Goal: Task Accomplishment & Management: Complete application form

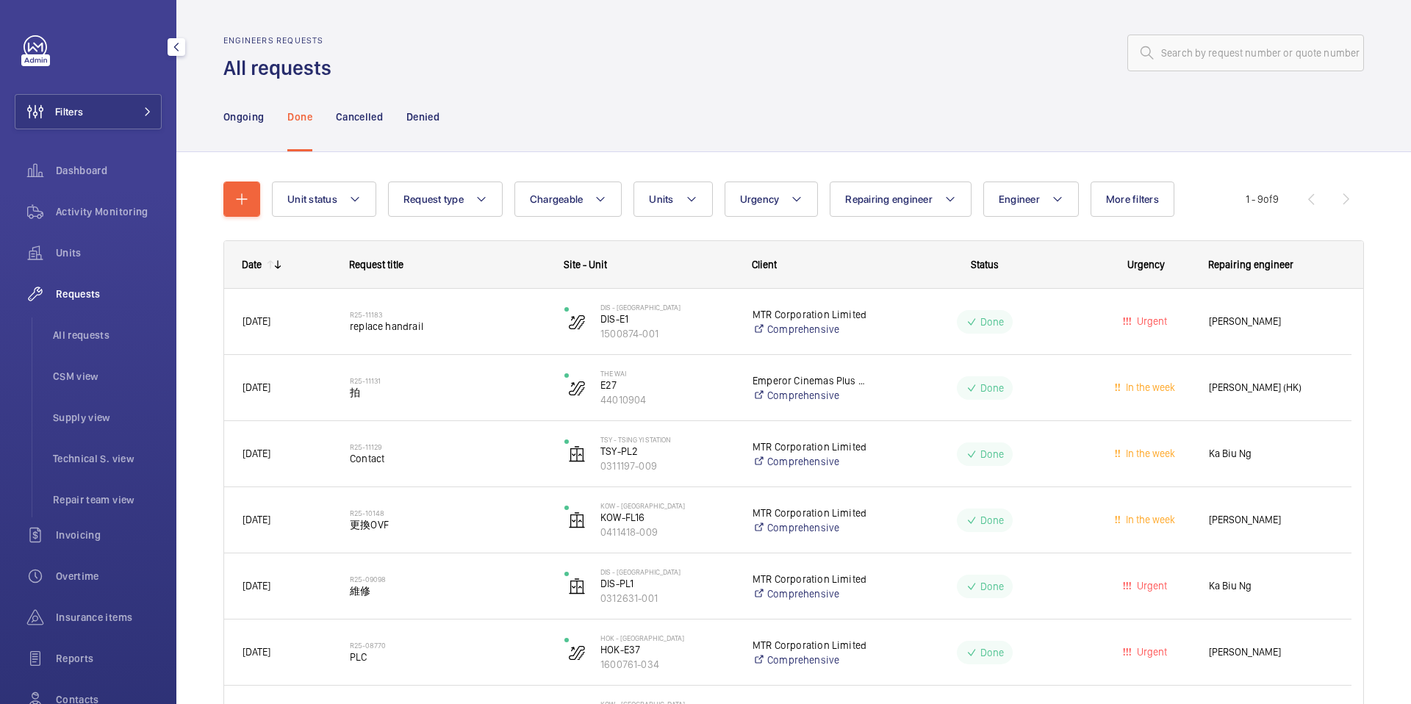
click at [97, 287] on span "Requests" at bounding box center [109, 294] width 106 height 15
click at [79, 251] on span "Units" at bounding box center [109, 252] width 106 height 15
click at [87, 292] on span "Requests" at bounding box center [109, 294] width 106 height 15
click at [40, 57] on div at bounding box center [35, 60] width 29 height 12
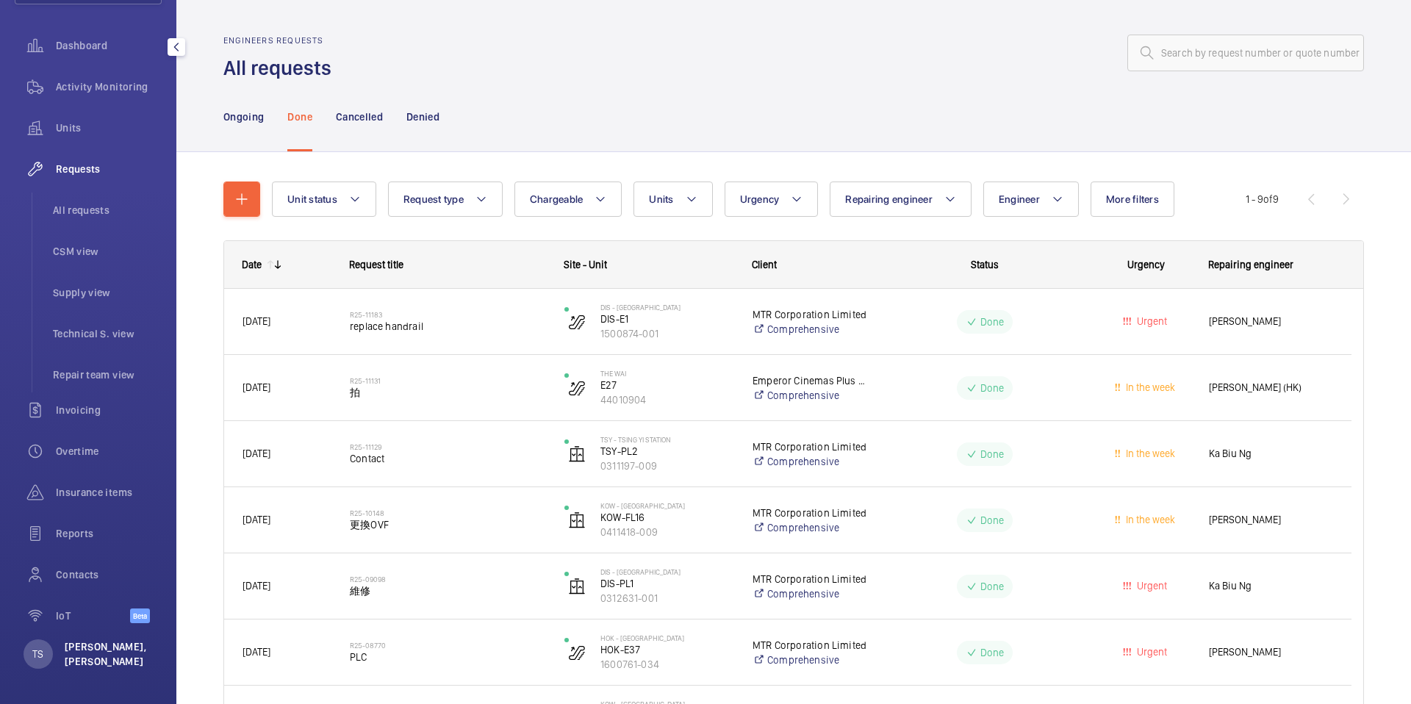
click at [111, 657] on p "[PERSON_NAME], [PERSON_NAME]" at bounding box center [109, 653] width 88 height 29
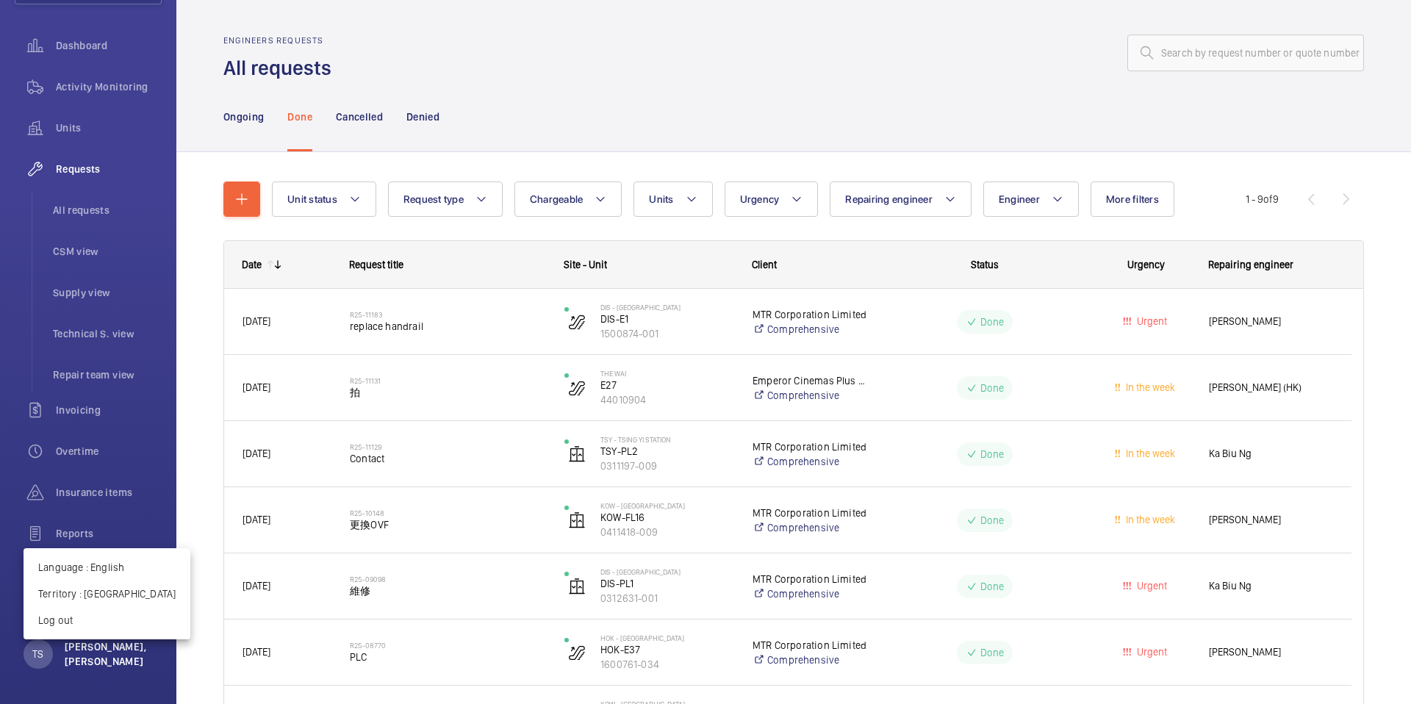
click at [111, 657] on div at bounding box center [705, 352] width 1411 height 704
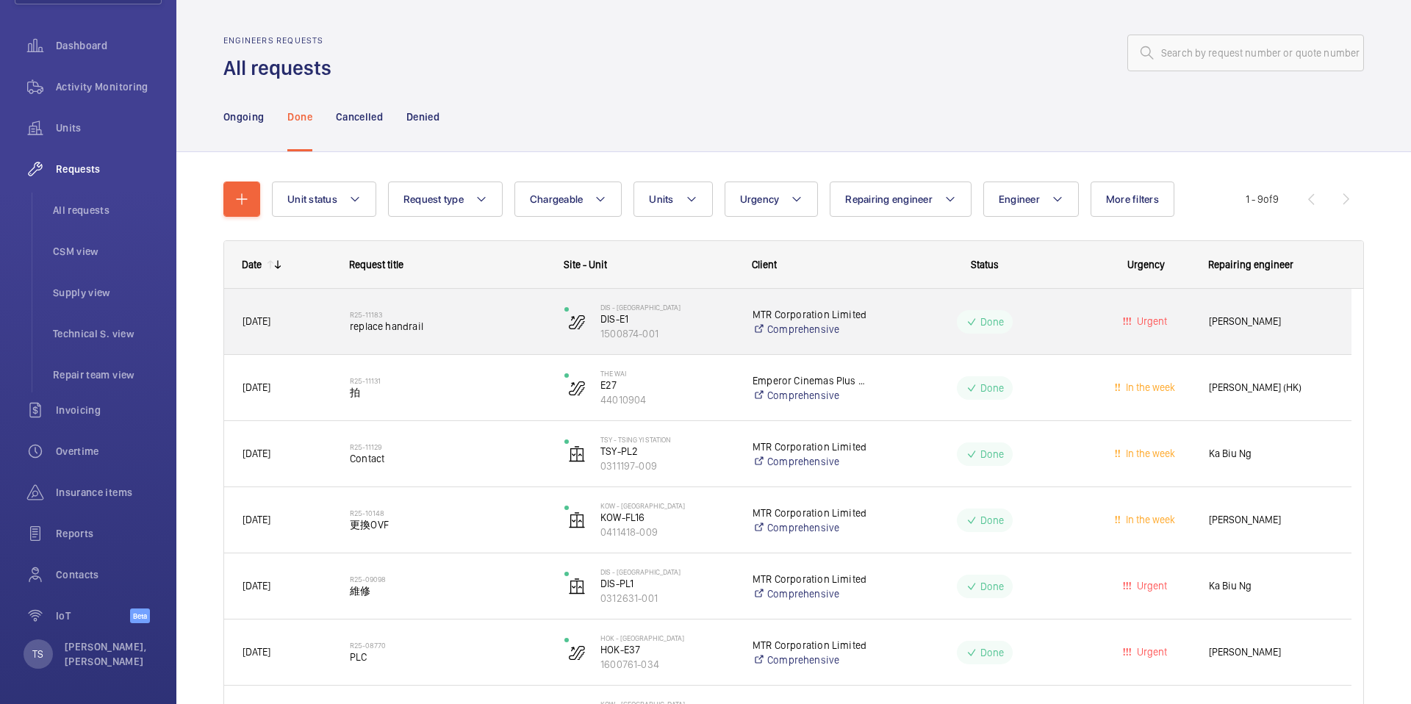
click at [536, 314] on h2 "R25-11183" at bounding box center [447, 314] width 195 height 9
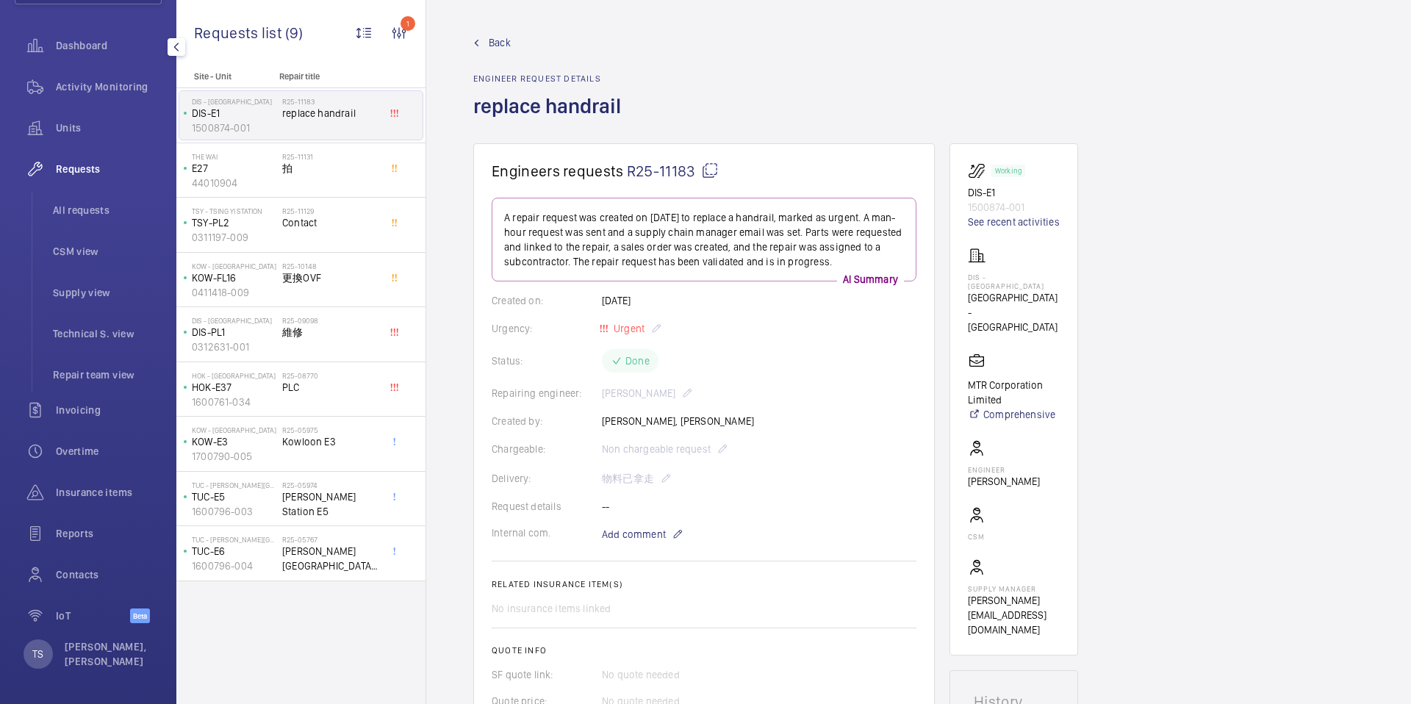
click at [103, 165] on span "Requests" at bounding box center [109, 169] width 106 height 15
click at [503, 51] on div "Back Engineer request details replace handrail" at bounding box center [551, 89] width 157 height 108
click at [501, 46] on span "Back" at bounding box center [500, 42] width 22 height 15
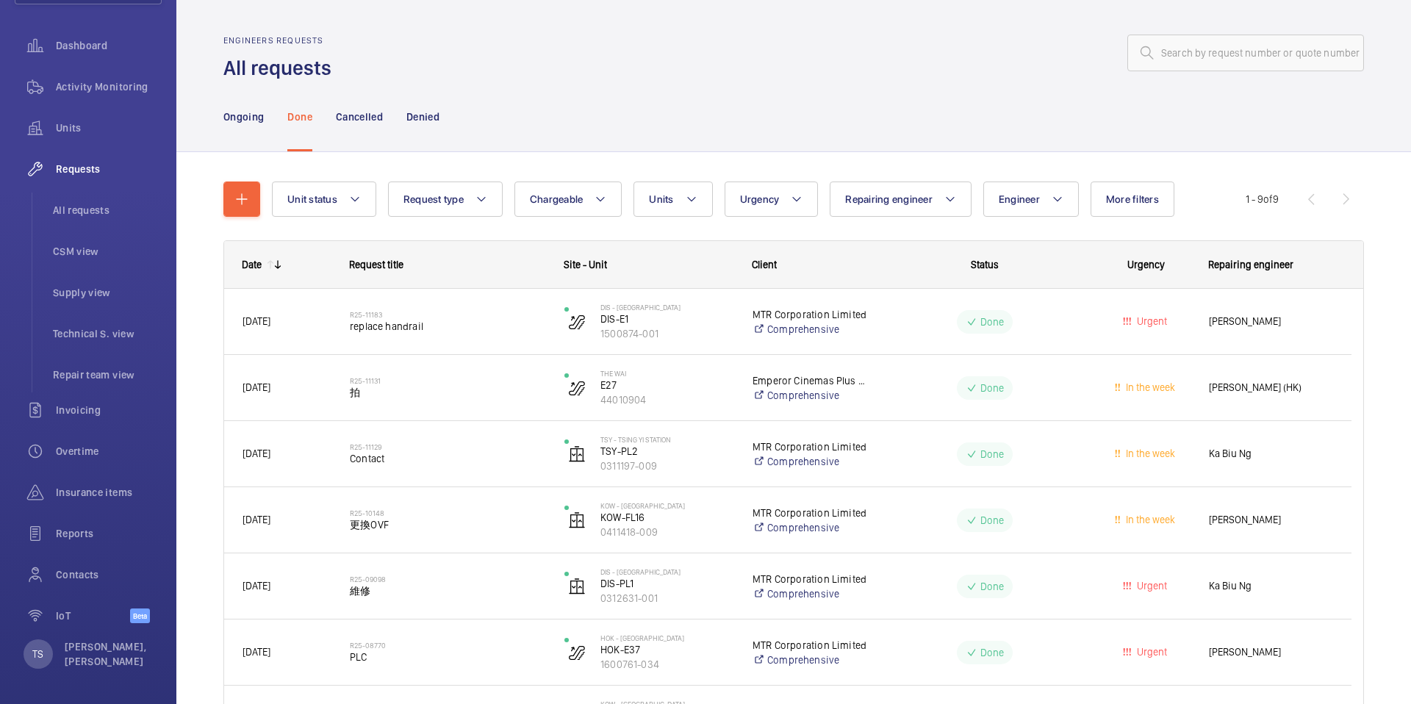
click at [222, 193] on div "Unit status Request type Chargeable Units Urgency Repairing engineer Engineer M…" at bounding box center [793, 553] width 1234 height 803
click at [234, 195] on mat-icon "button" at bounding box center [242, 199] width 18 height 18
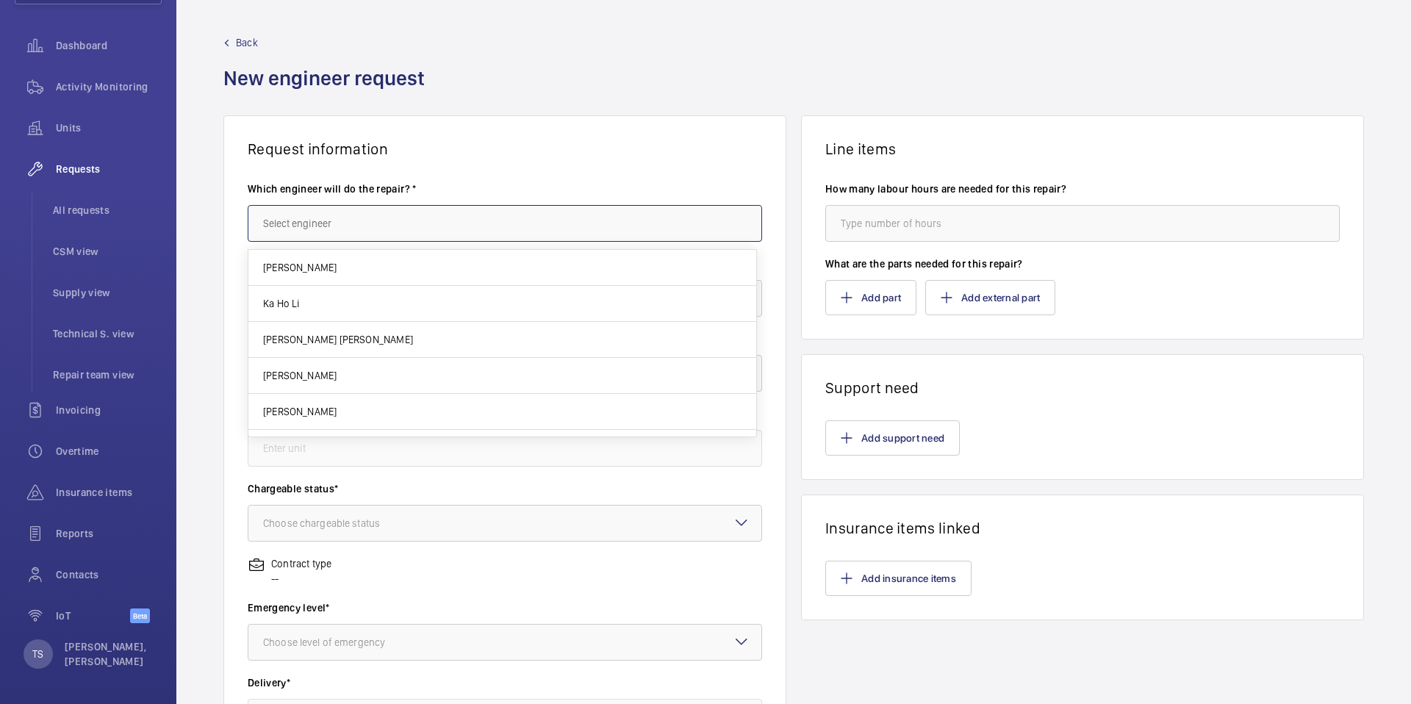
click at [503, 228] on input "text" at bounding box center [505, 223] width 514 height 37
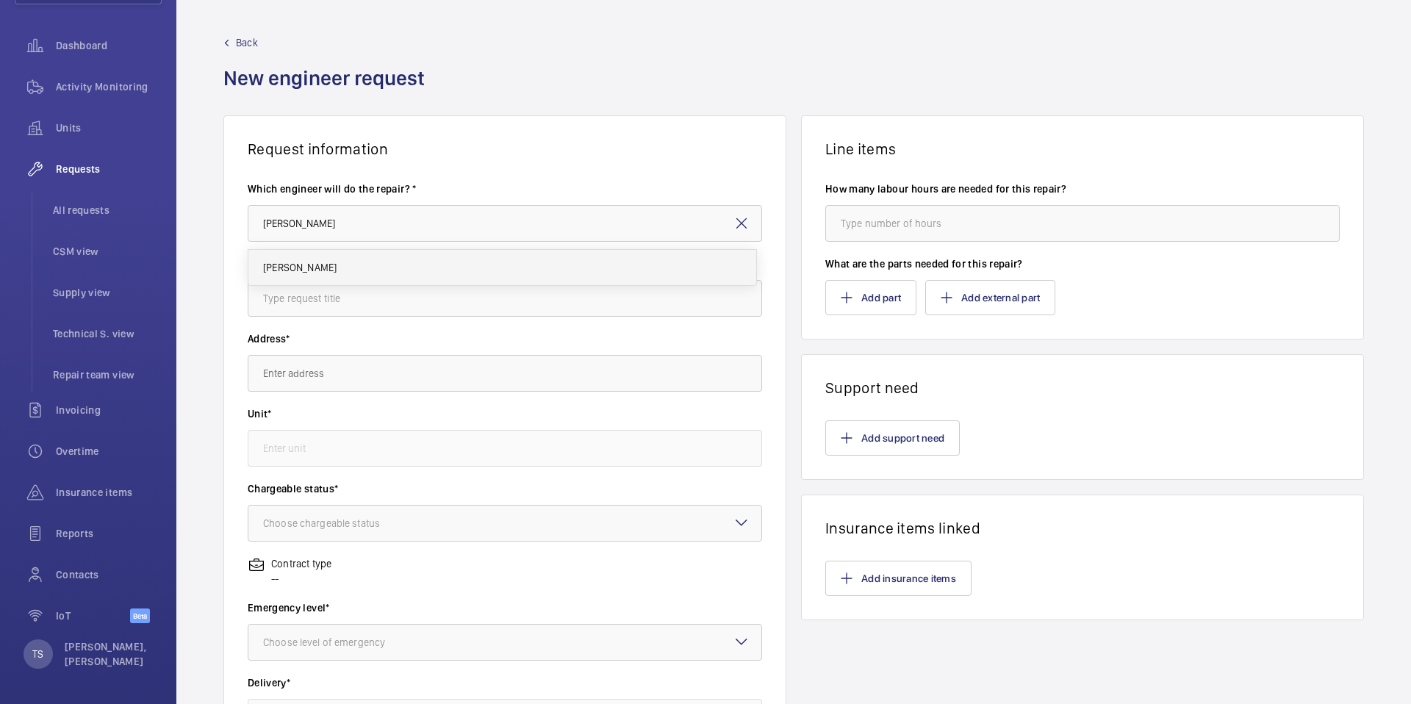
click at [547, 271] on mat-option "[PERSON_NAME]" at bounding box center [502, 267] width 508 height 35
type input "[PERSON_NAME]"
click at [510, 294] on input "text" at bounding box center [505, 298] width 514 height 37
type input "R"
type input "SM-Replace Handrail"
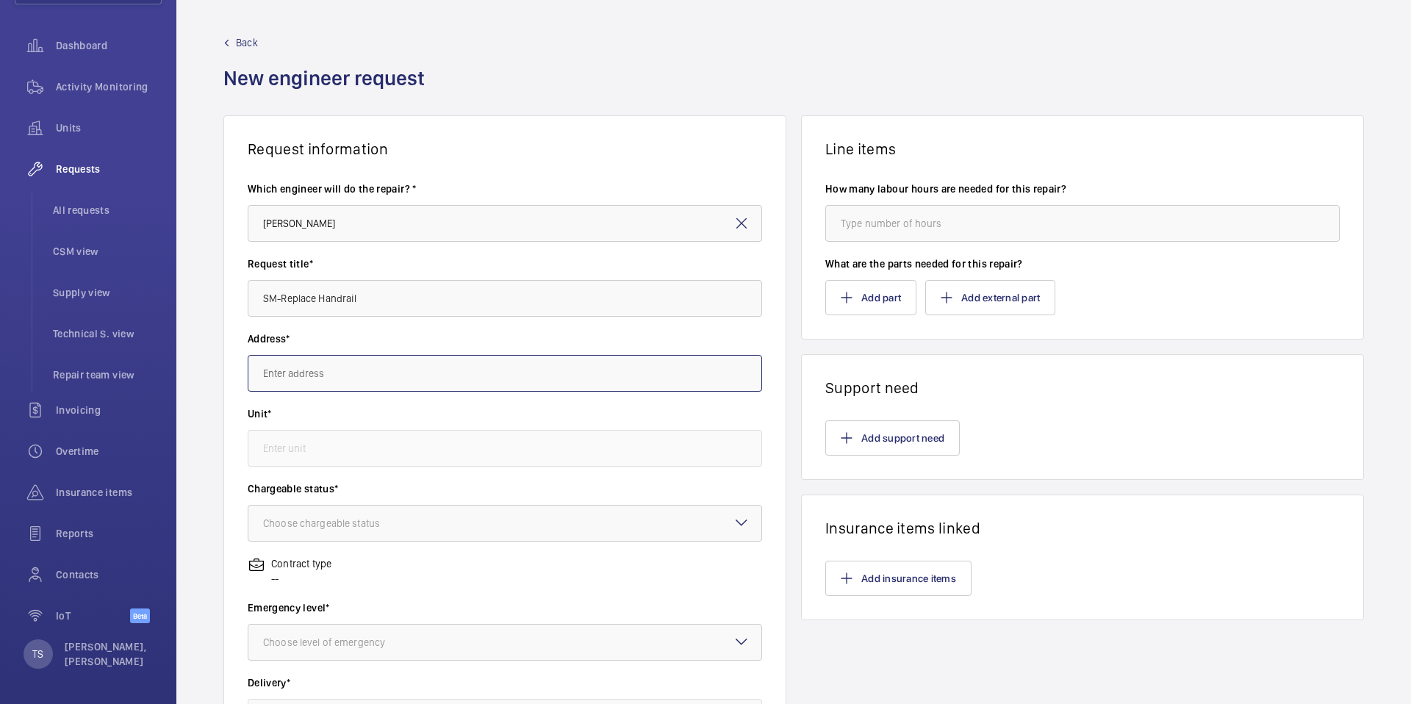
click at [515, 376] on input "text" at bounding box center [505, 373] width 514 height 37
click at [506, 372] on input "text" at bounding box center [505, 373] width 514 height 37
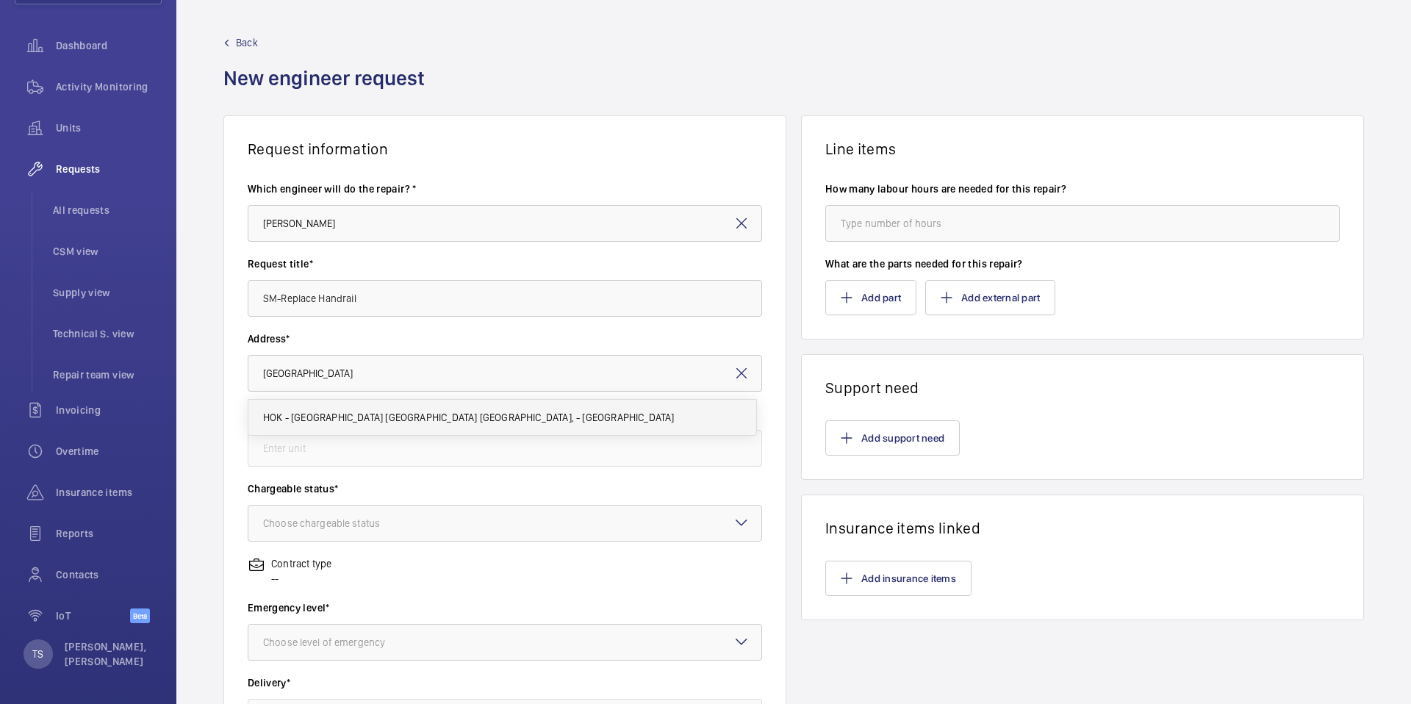
click at [564, 417] on mat-option "HOK - Hong Kong Station 香港站 Hong Kong Station, - HONG KONG" at bounding box center [502, 417] width 508 height 35
type input "HOK - Hong Kong Station 香港站 Hong Kong Station, - HONG KONG"
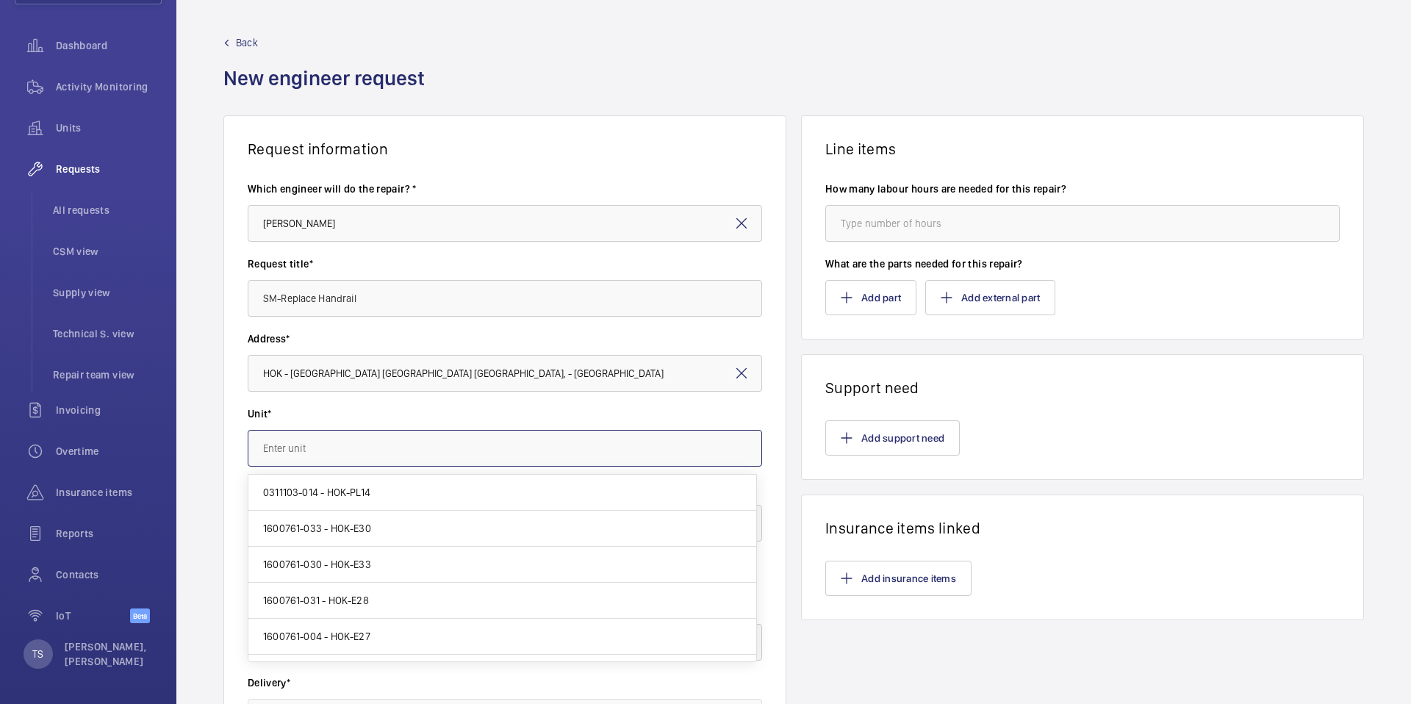
click at [524, 447] on input "text" at bounding box center [505, 448] width 514 height 37
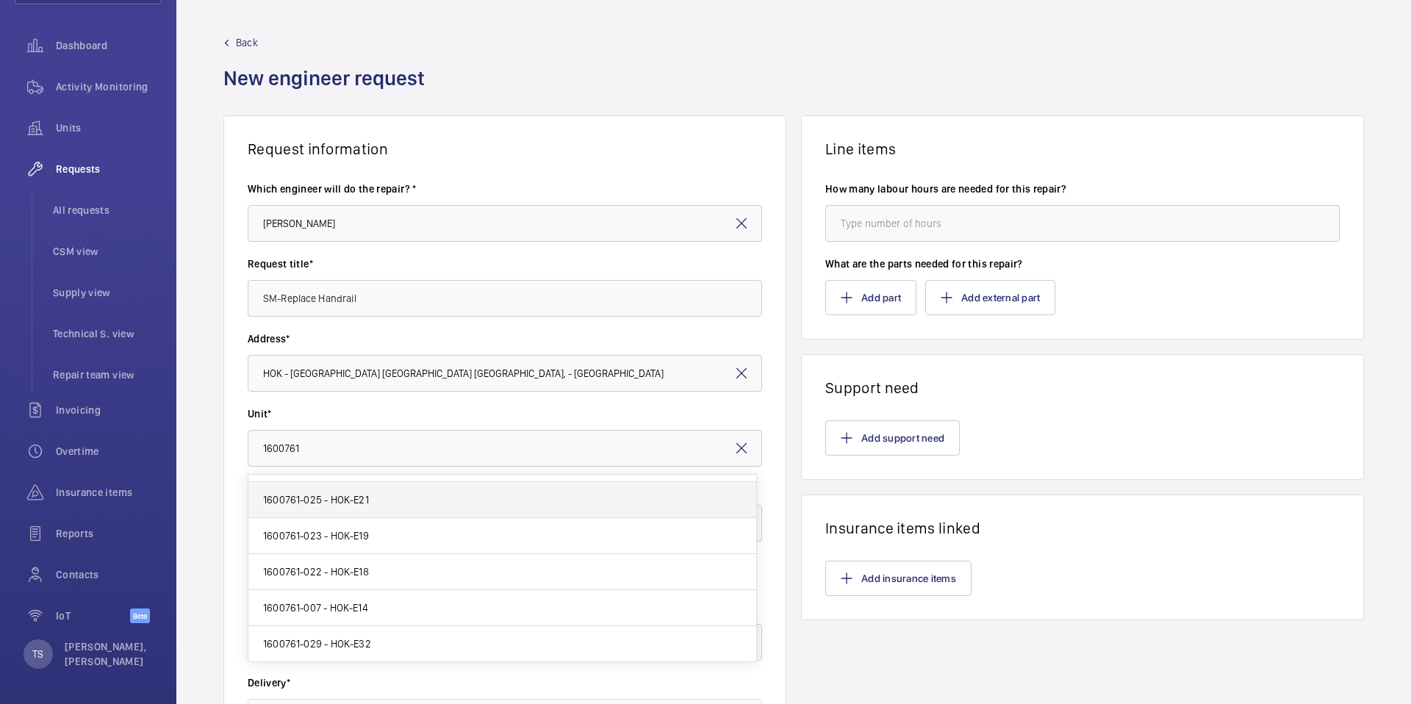
click at [442, 505] on mat-option "1600761-025 - HOK-E21" at bounding box center [502, 500] width 508 height 36
type input "1600761-025 - HOK-E21"
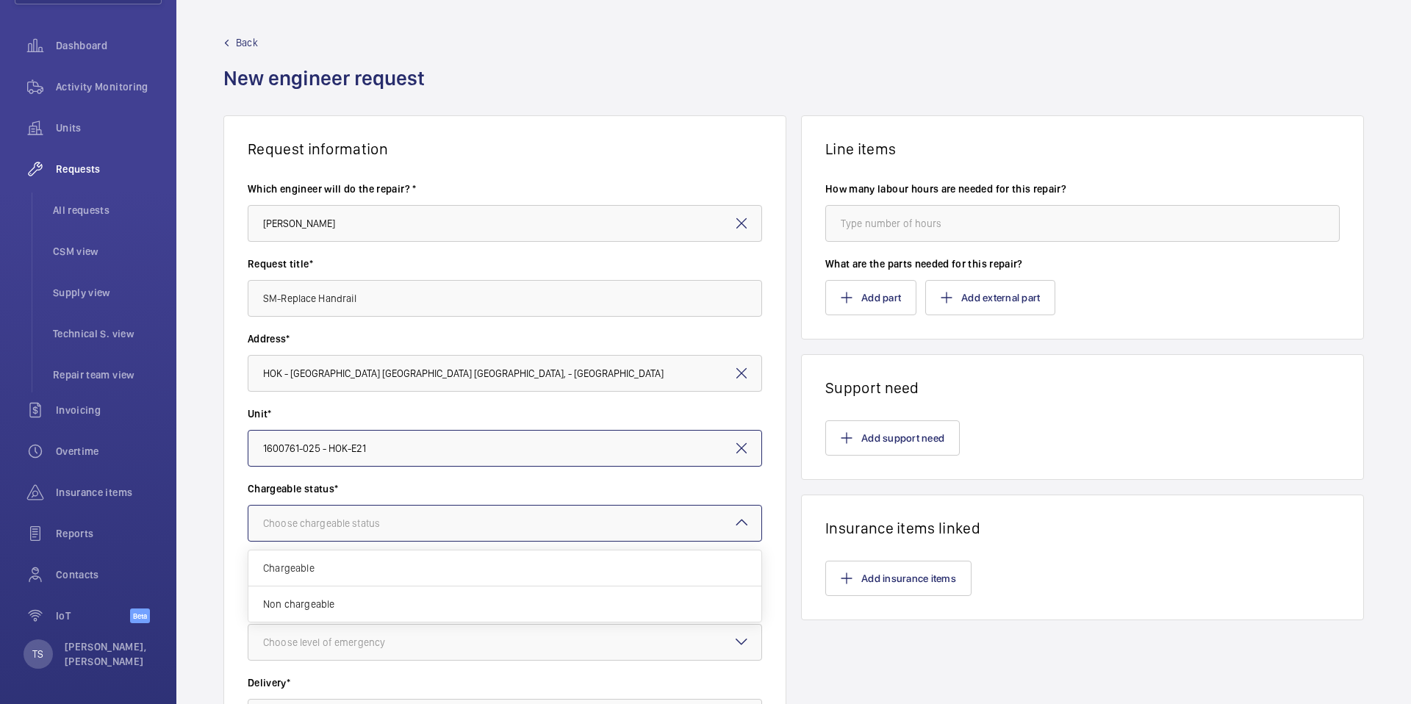
click at [446, 517] on div at bounding box center [504, 523] width 513 height 35
click at [443, 589] on div "Non chargeable" at bounding box center [504, 603] width 513 height 35
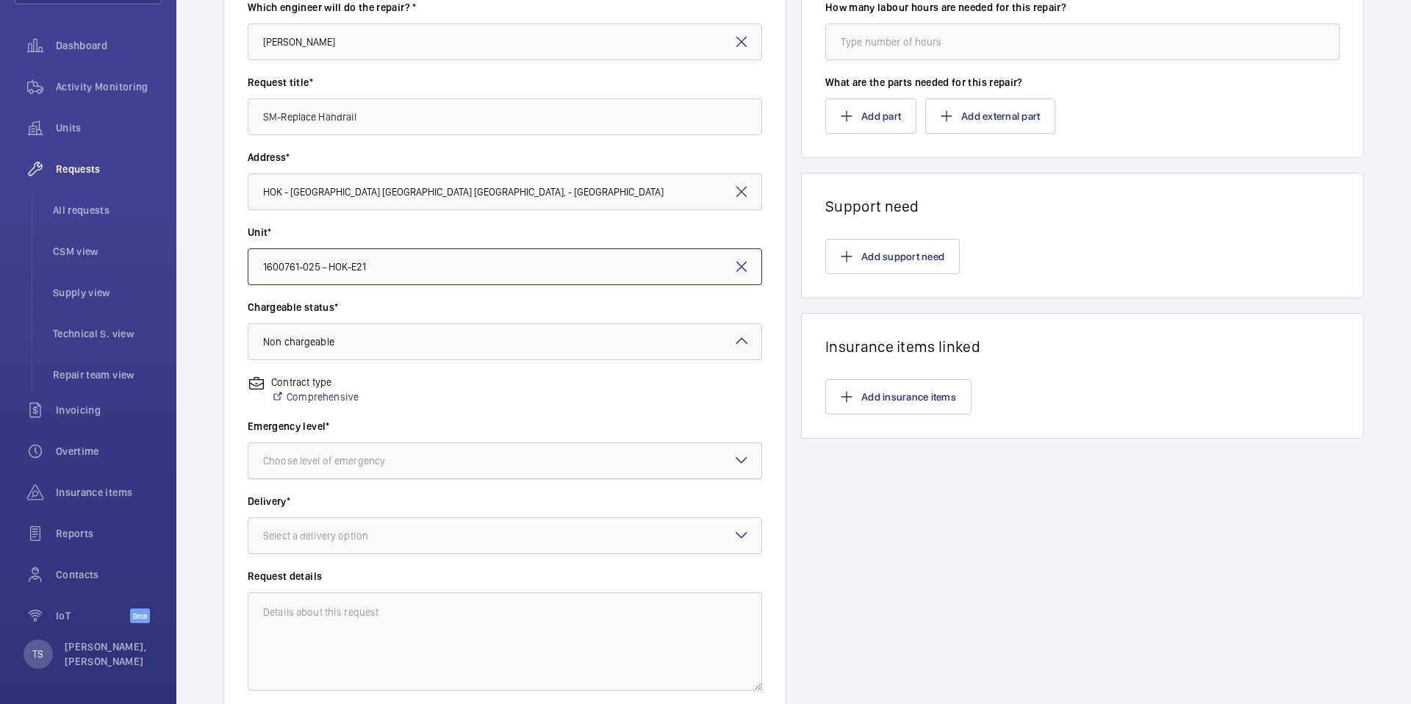
click at [461, 466] on div at bounding box center [504, 460] width 513 height 35
click at [441, 567] on div "Urgent" at bounding box center [504, 577] width 513 height 35
click at [425, 528] on div at bounding box center [504, 535] width 513 height 35
click at [408, 659] on span "青衣仓" at bounding box center [504, 653] width 483 height 15
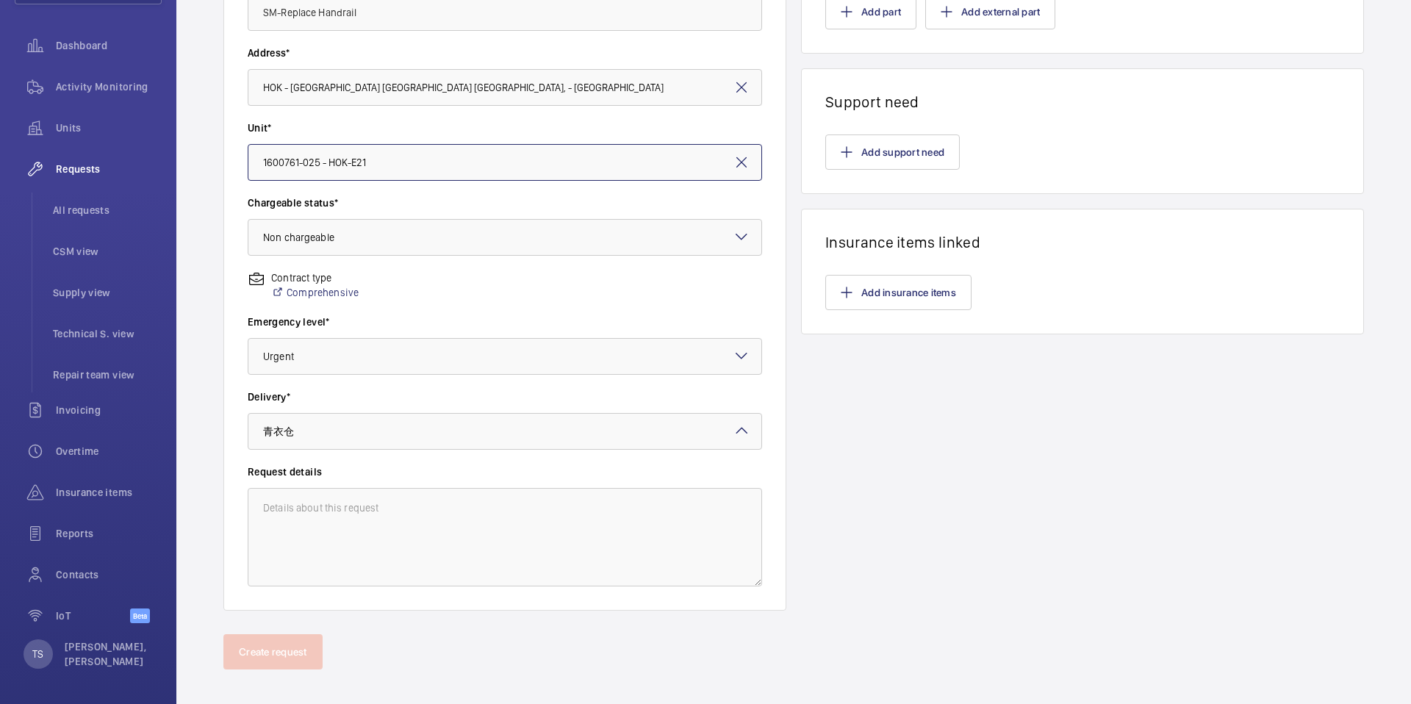
scroll to position [298, 0]
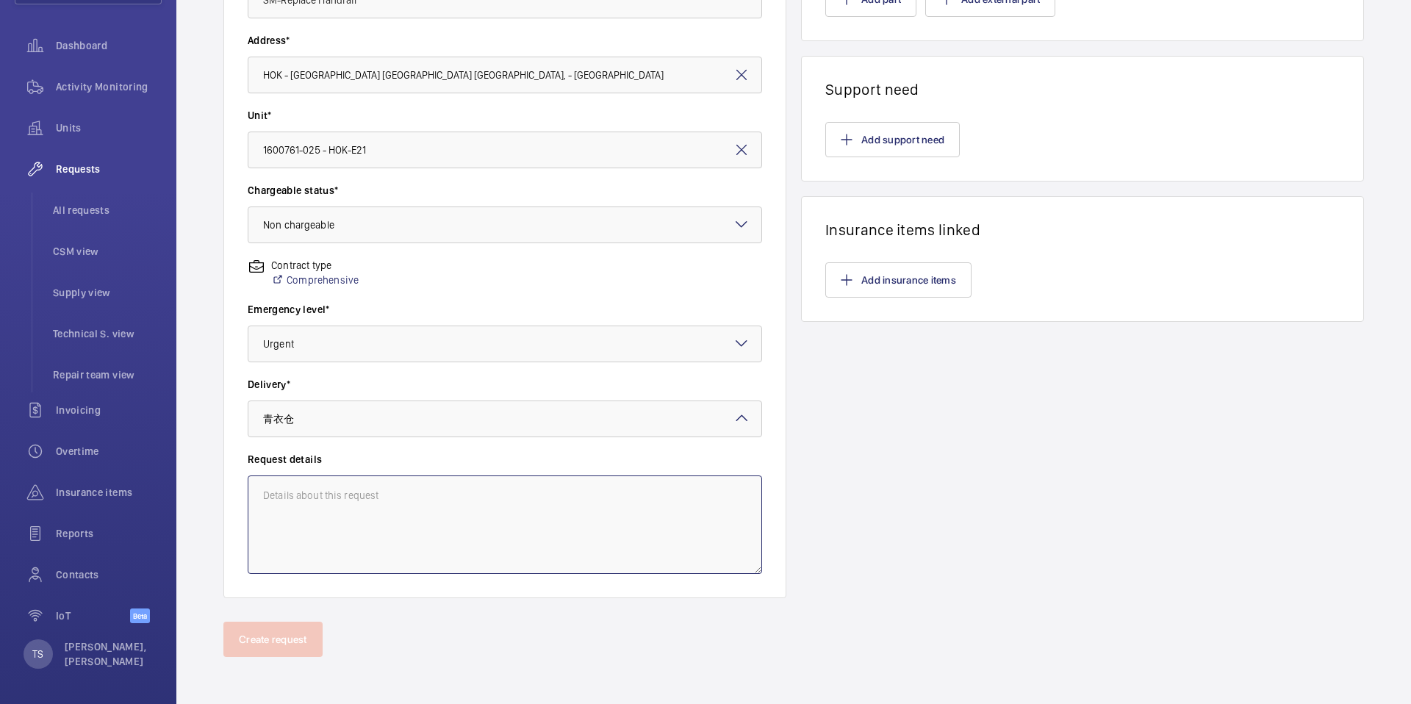
click at [396, 512] on textarea at bounding box center [505, 524] width 514 height 98
type textarea "SM-Replace Handrail from 26^27 NTH for HOK-E21 L & R"
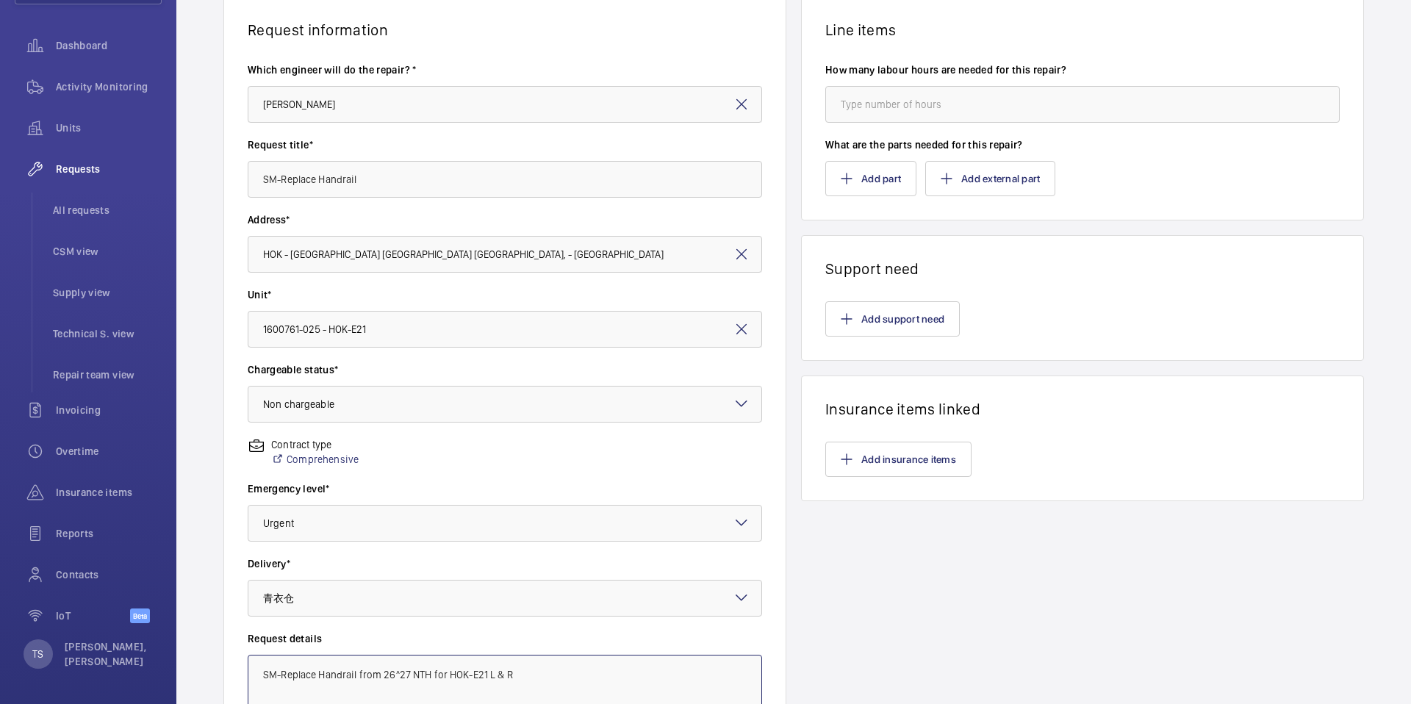
scroll to position [44, 0]
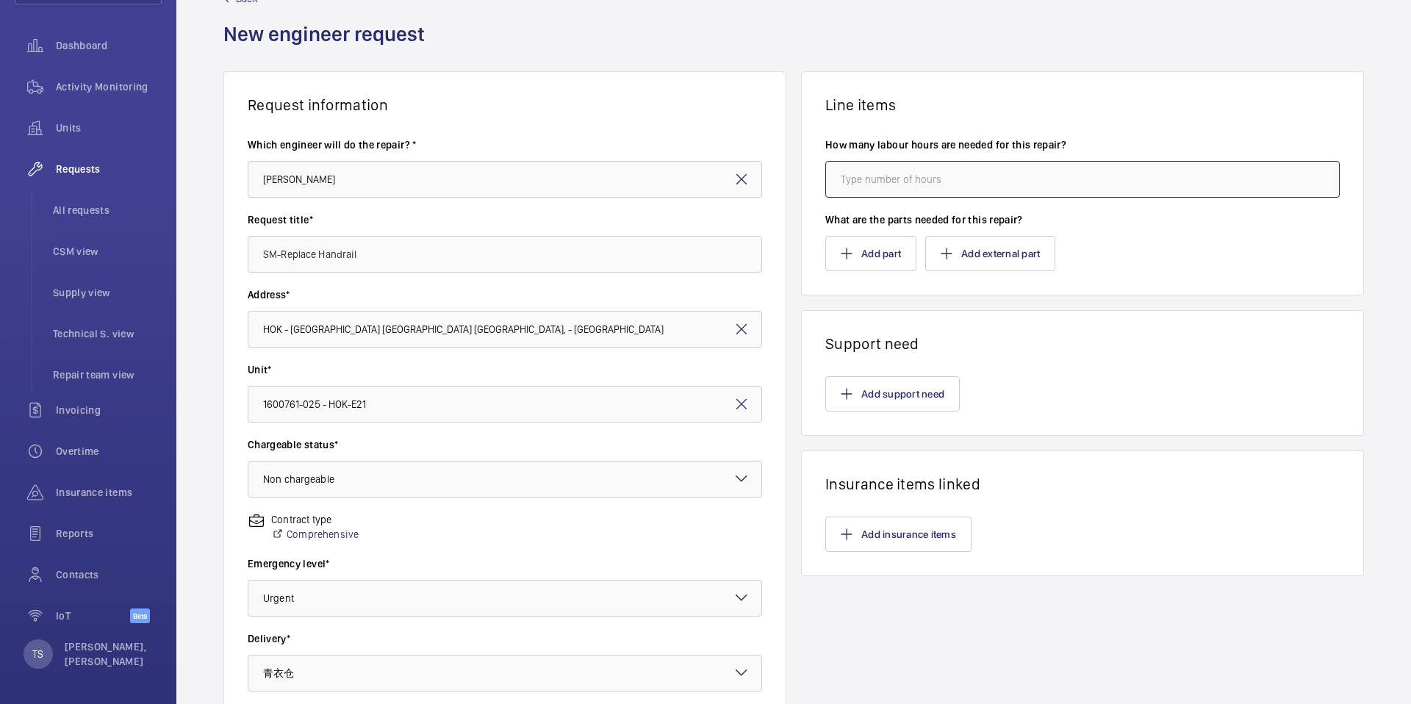
click at [967, 189] on input "number" at bounding box center [1082, 179] width 514 height 37
type input "6"
type input "4"
type input "6"
type input "5"
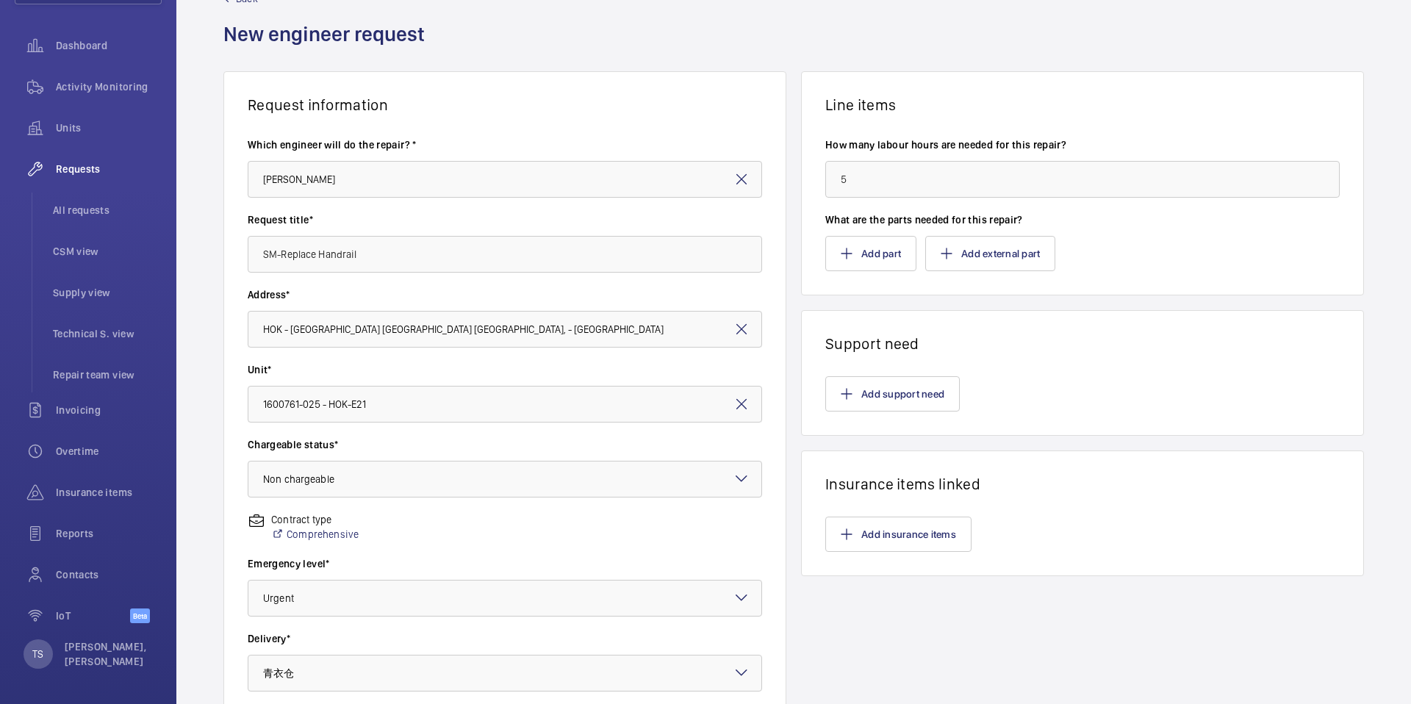
click at [962, 298] on div "Line items How many labour hours are needed for this repair? 5 What are the par…" at bounding box center [1082, 461] width 563 height 781
click at [858, 259] on button "Add part" at bounding box center [870, 253] width 91 height 35
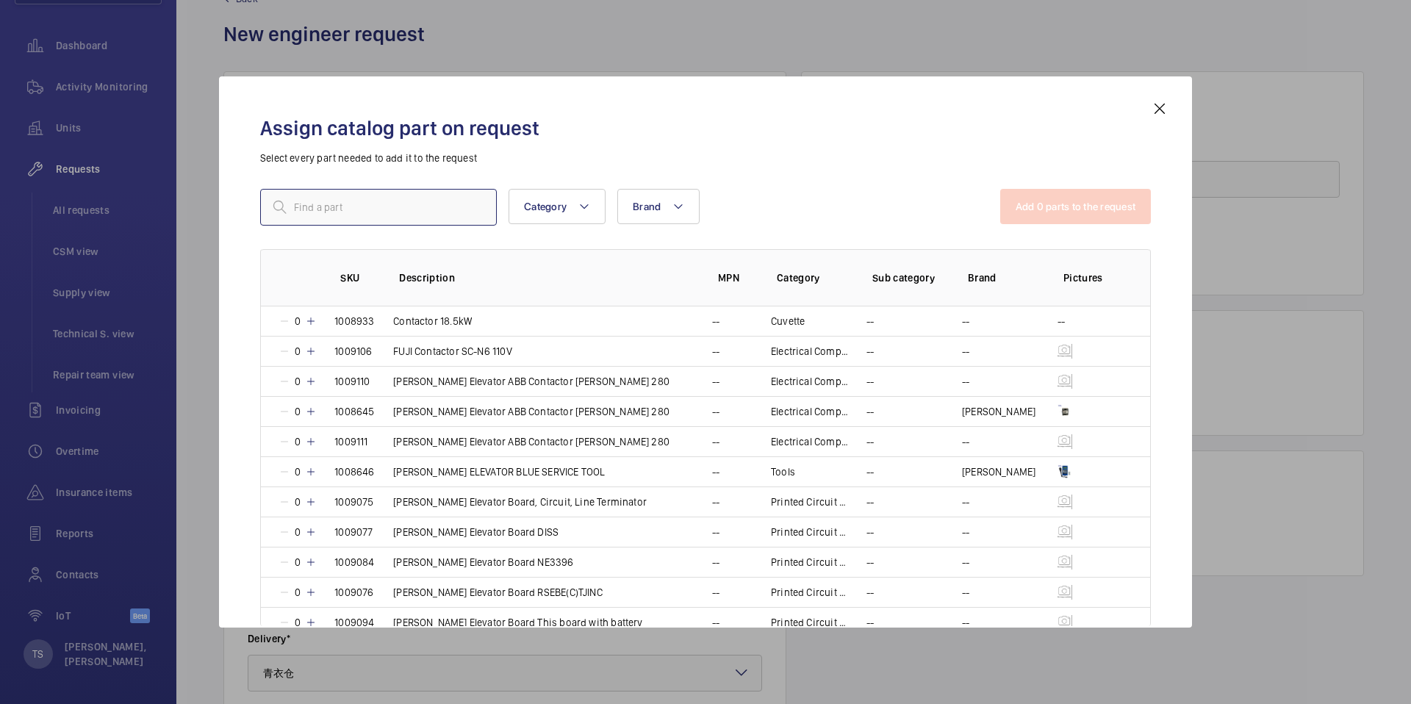
click at [359, 215] on input "text" at bounding box center [378, 207] width 237 height 37
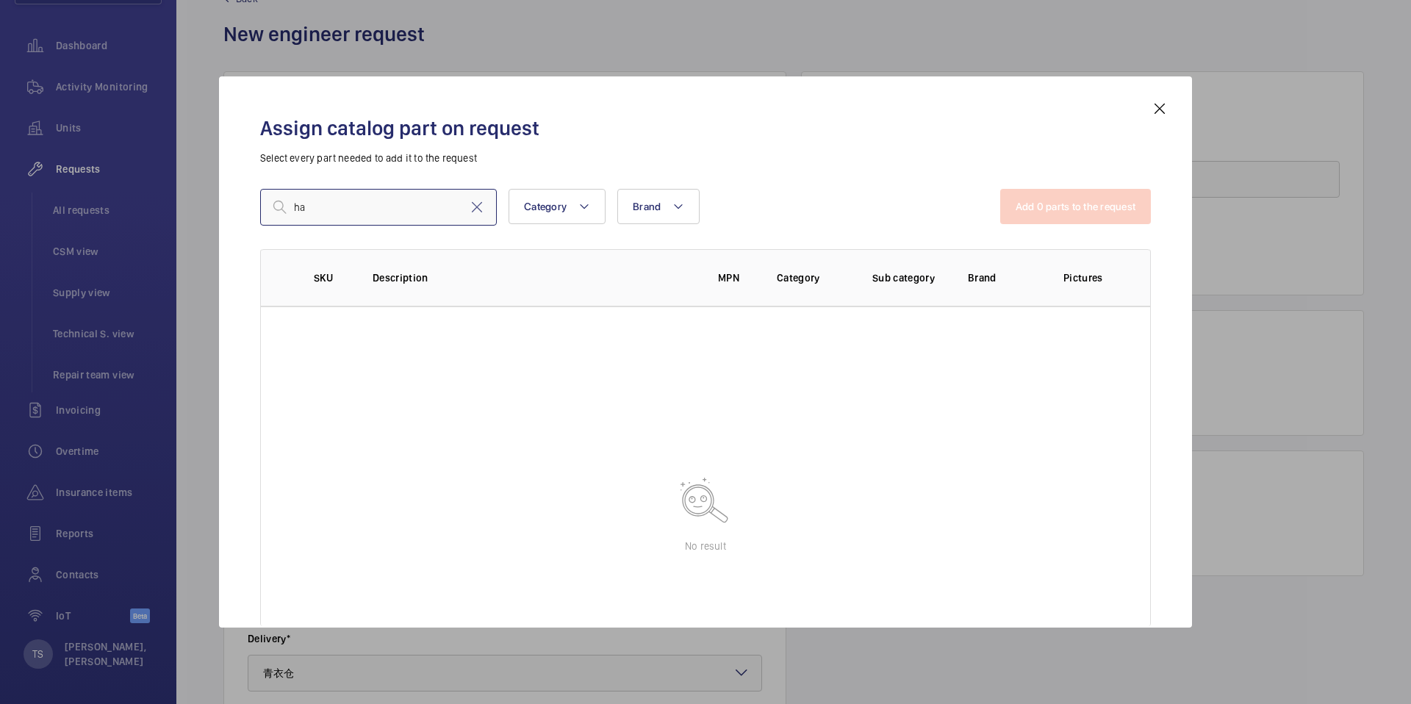
type input "h"
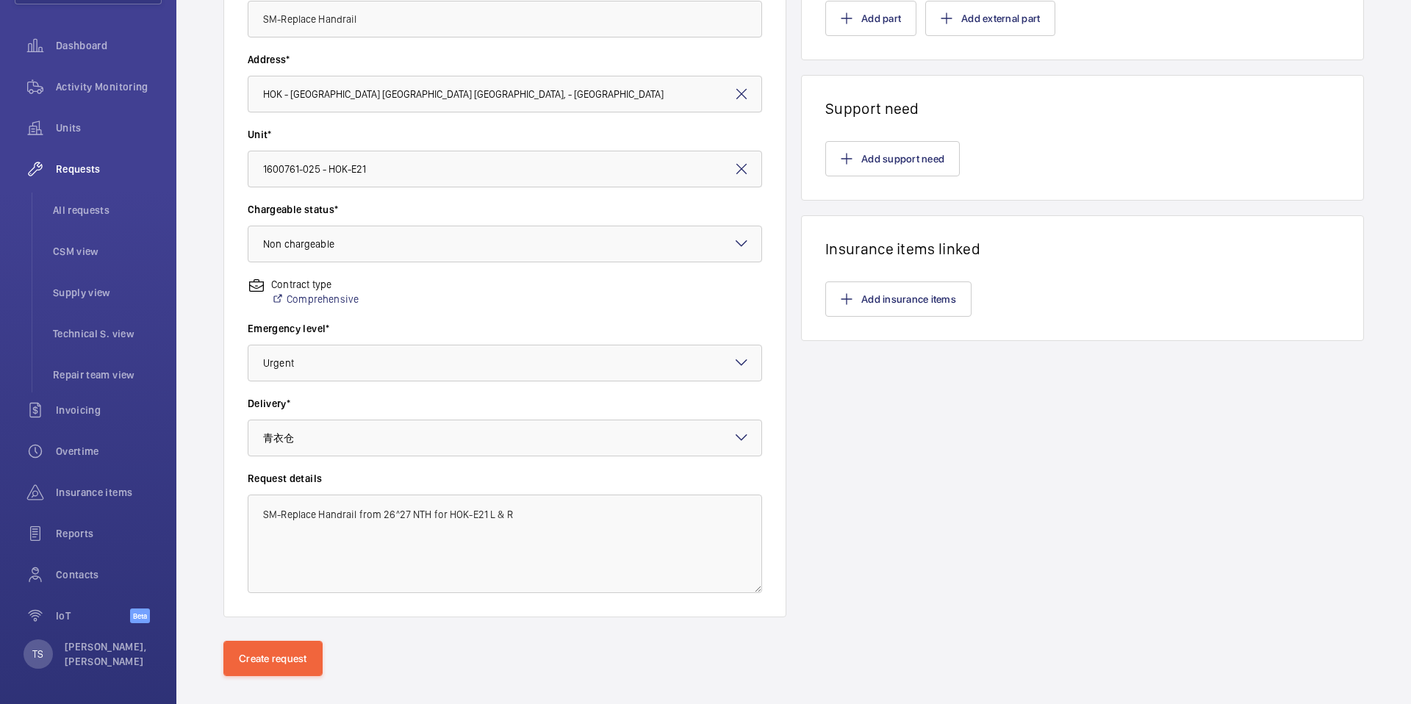
scroll to position [298, 0]
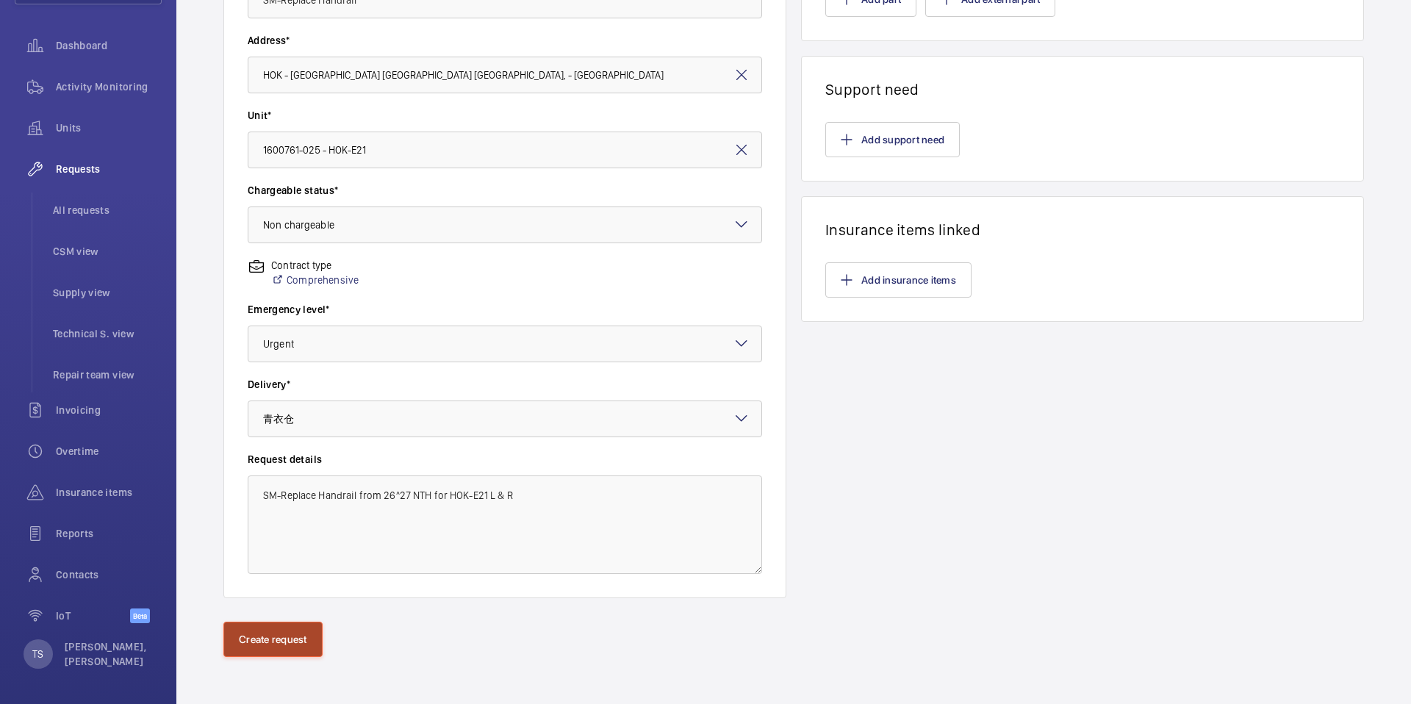
click at [274, 641] on button "Create request" at bounding box center [272, 639] width 99 height 35
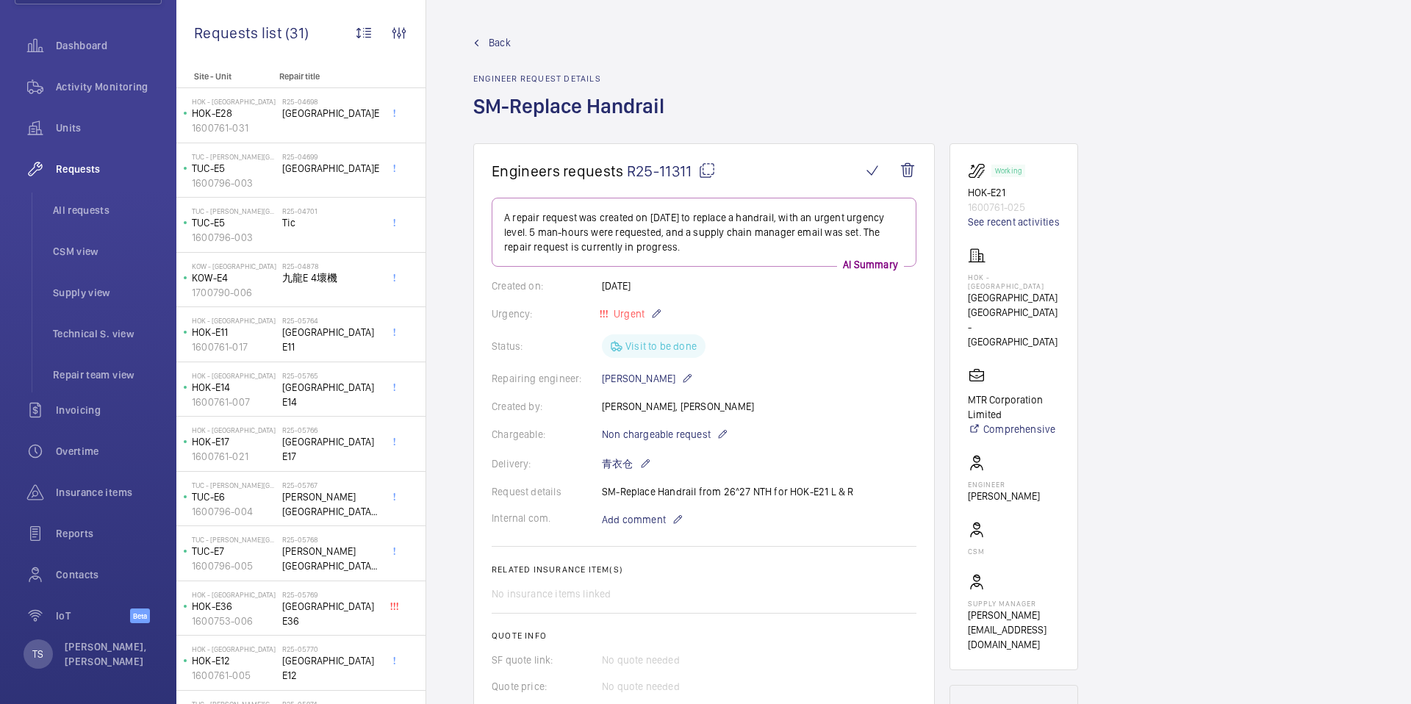
scroll to position [179, 0]
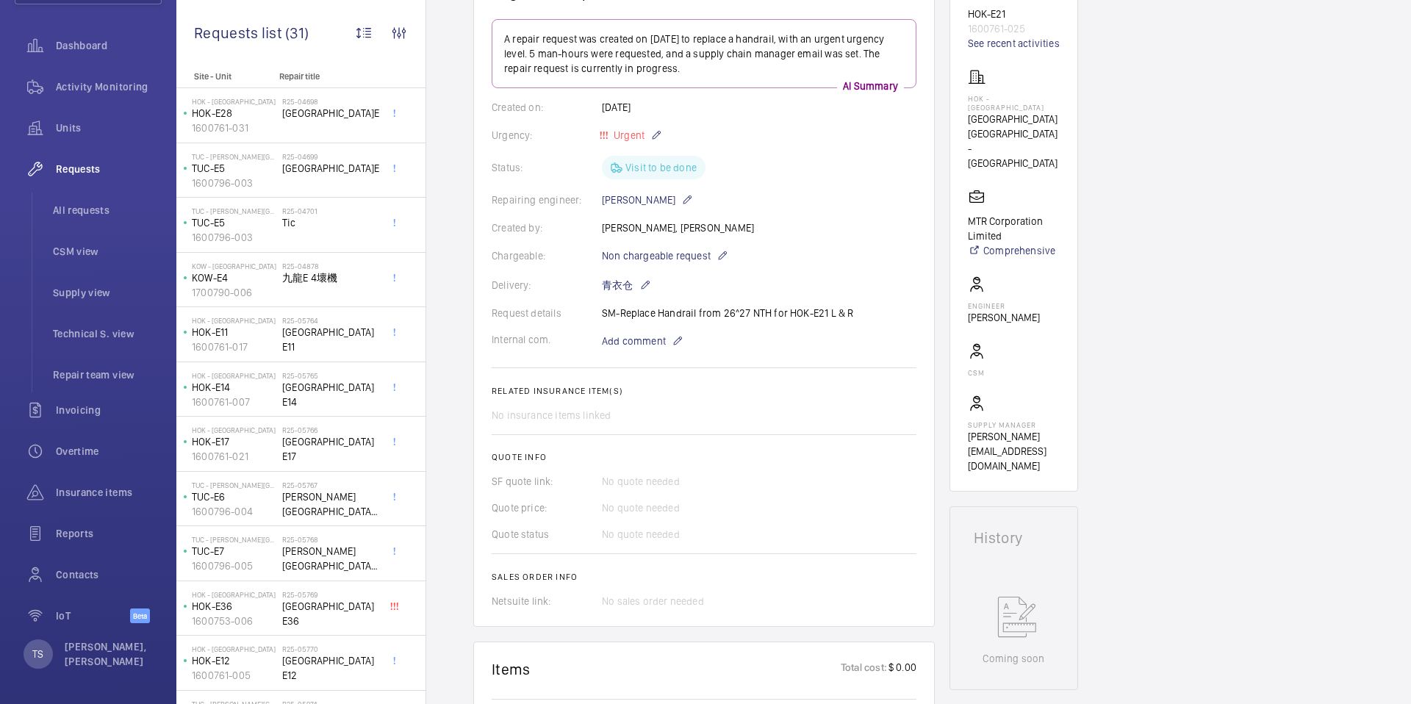
click at [672, 425] on wm-front-card-body "A repair request was created on 2025-08-25 to replace a handrail, with an urgen…" at bounding box center [704, 313] width 425 height 589
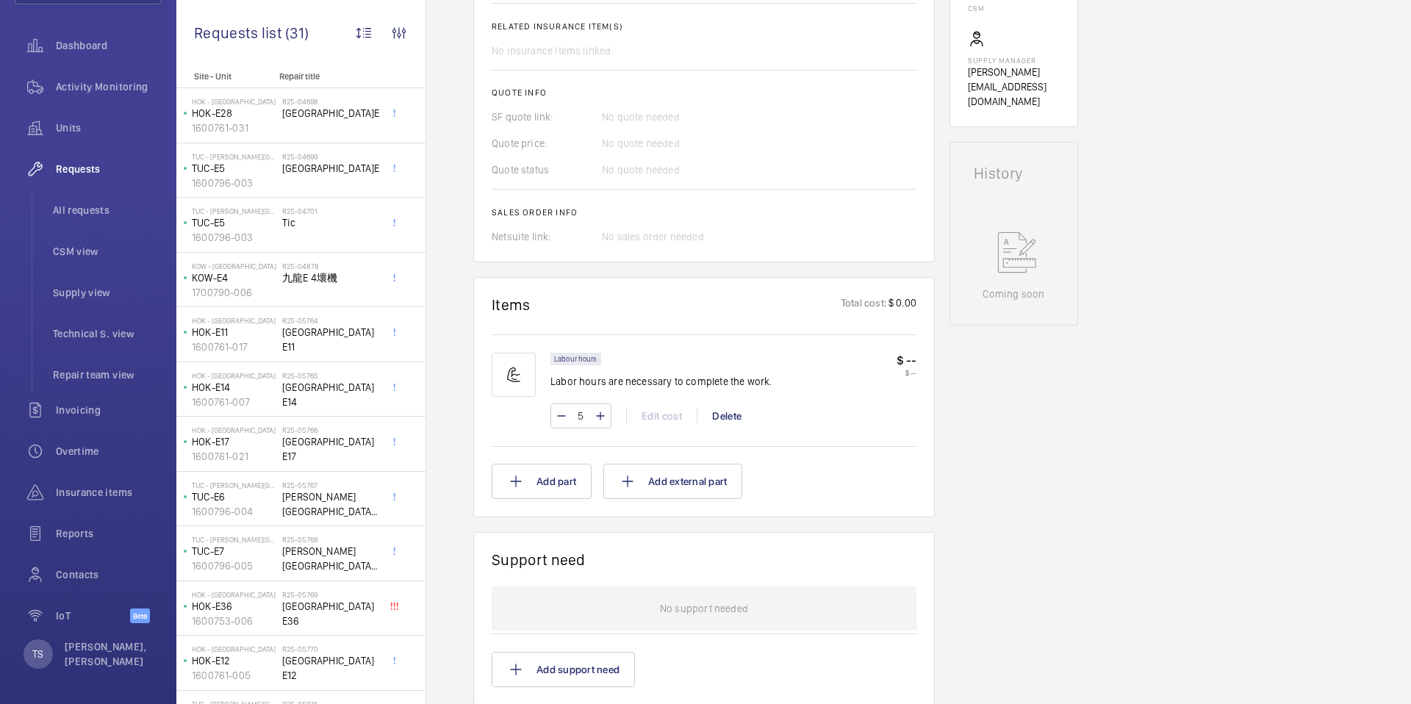
scroll to position [930, 0]
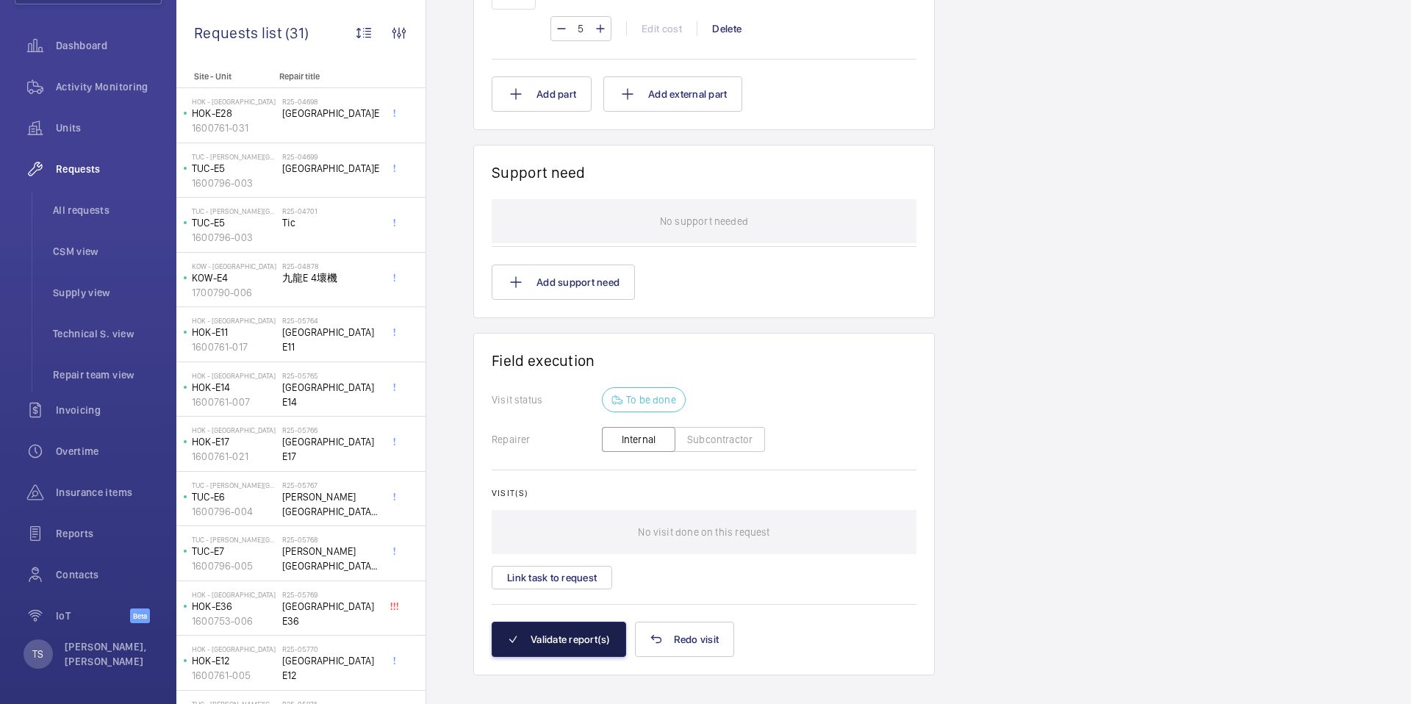
click at [586, 642] on button "Validate report(s)" at bounding box center [559, 639] width 134 height 35
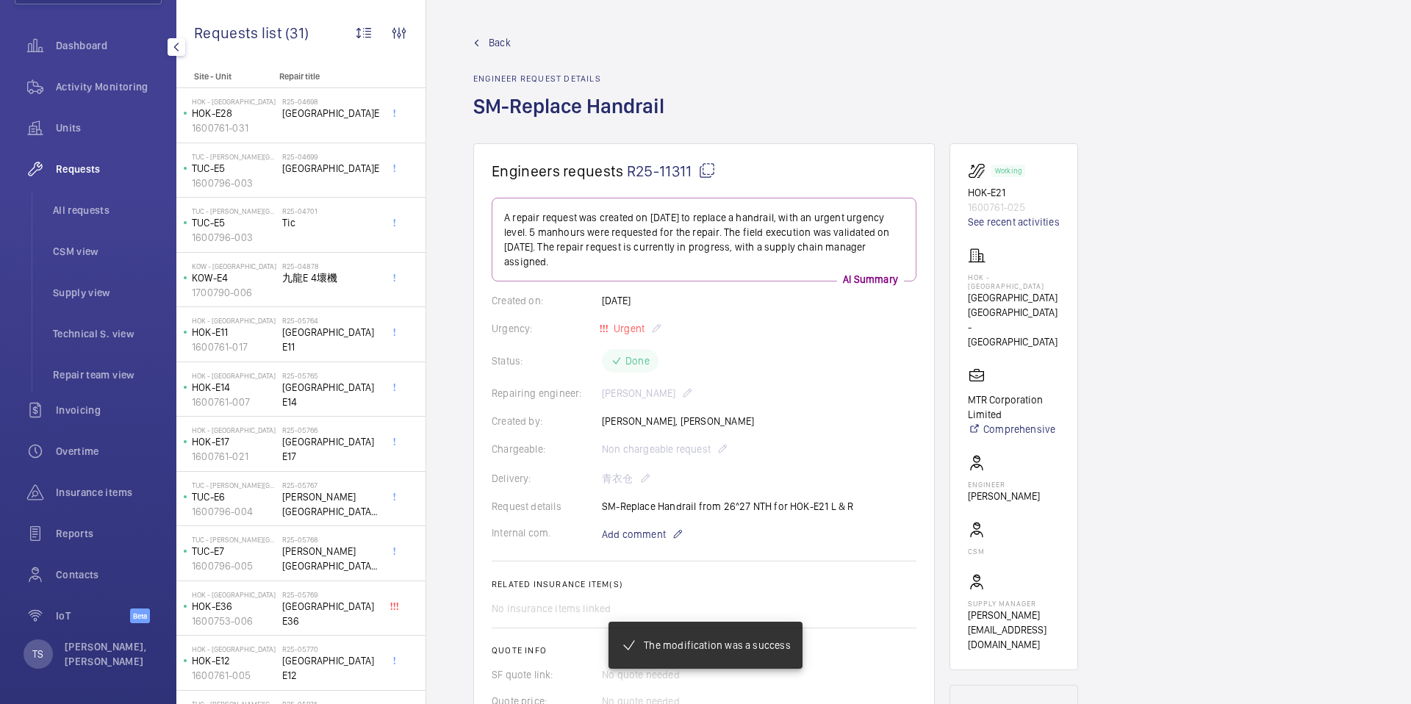
scroll to position [0, 0]
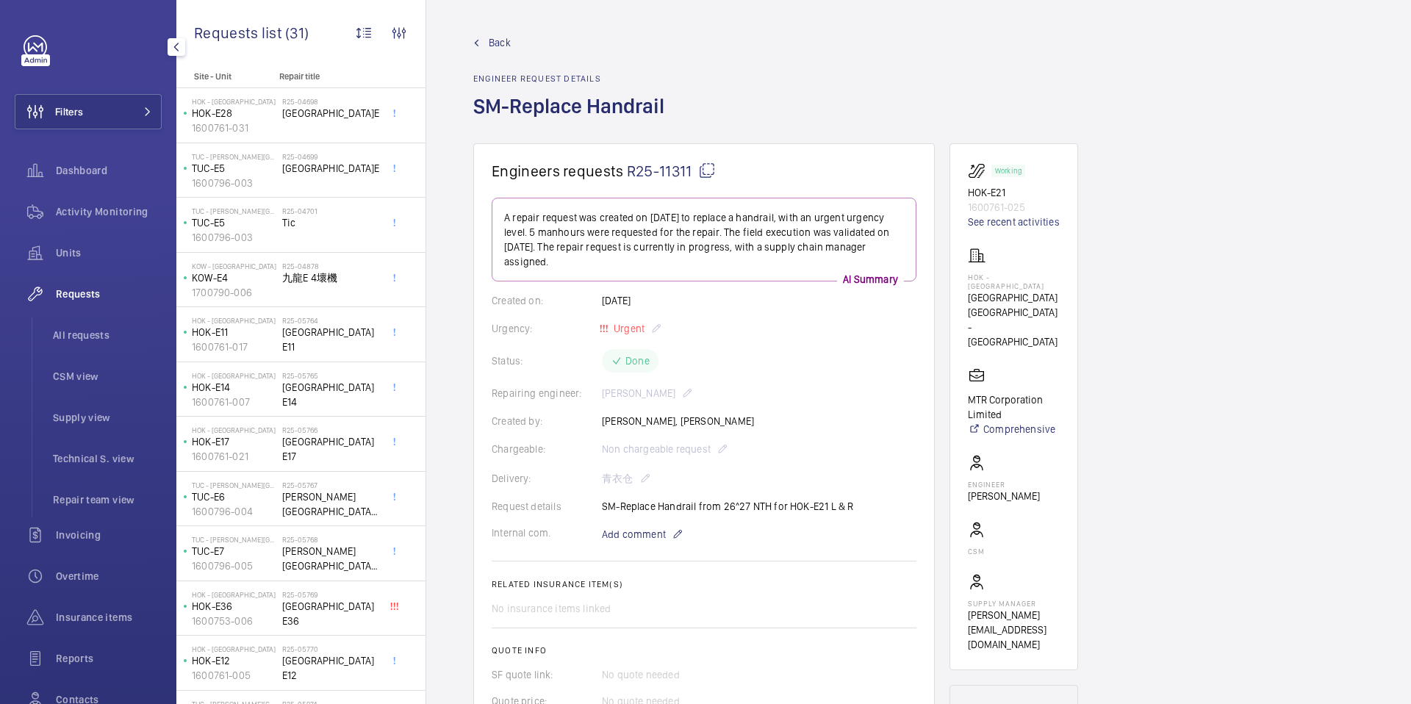
click at [96, 293] on span "Requests" at bounding box center [109, 294] width 106 height 15
click at [489, 43] on span "Back" at bounding box center [500, 42] width 22 height 15
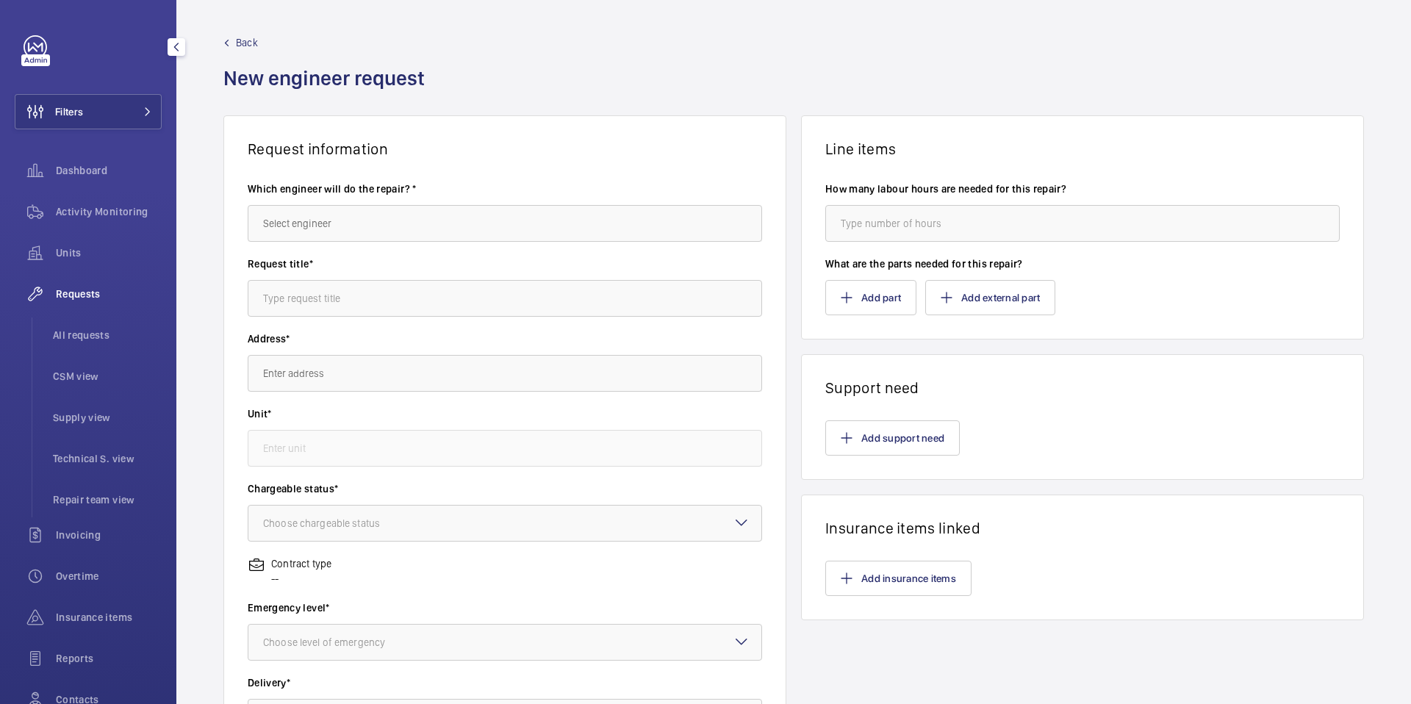
click at [83, 297] on span "Requests" at bounding box center [109, 294] width 106 height 15
click at [253, 46] on span "Back" at bounding box center [247, 42] width 22 height 15
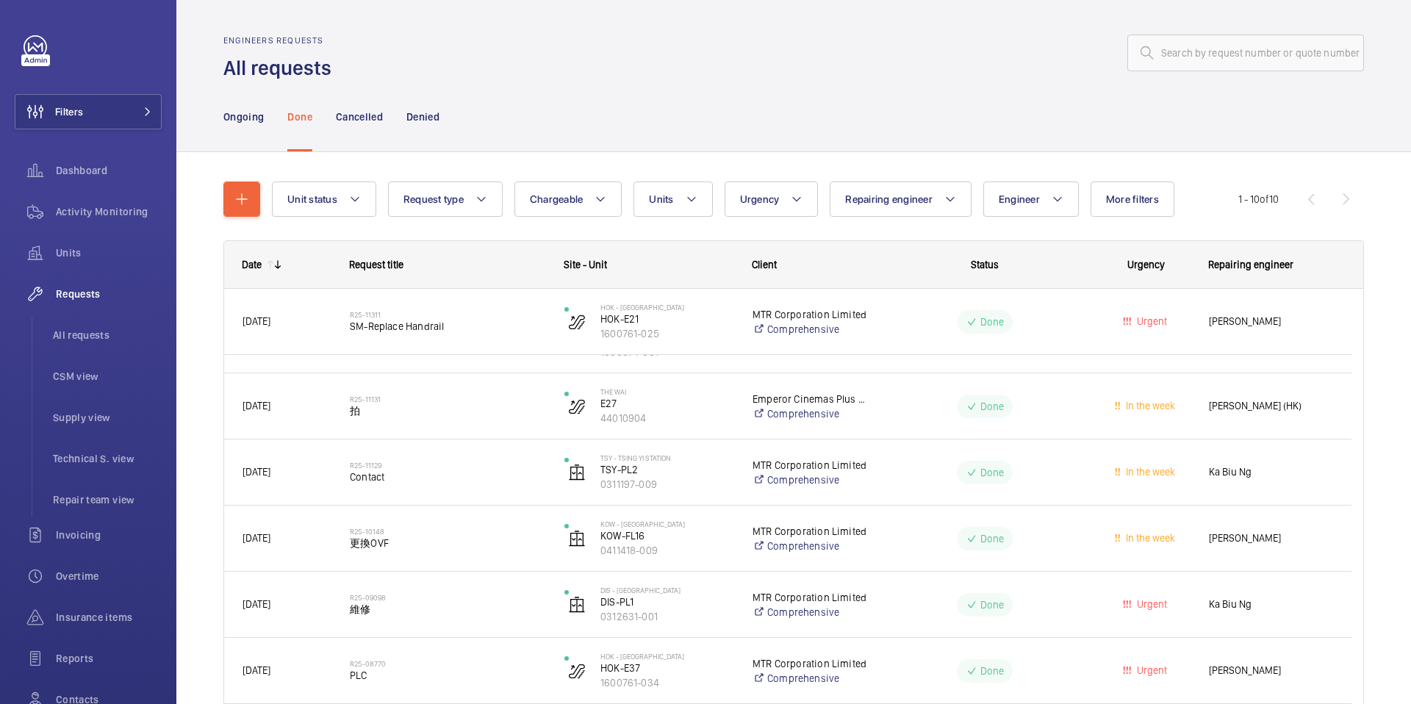
click at [244, 179] on div "Unit status Request type Chargeable Units Urgency Repairing engineer Engineer M…" at bounding box center [793, 548] width 1140 height 780
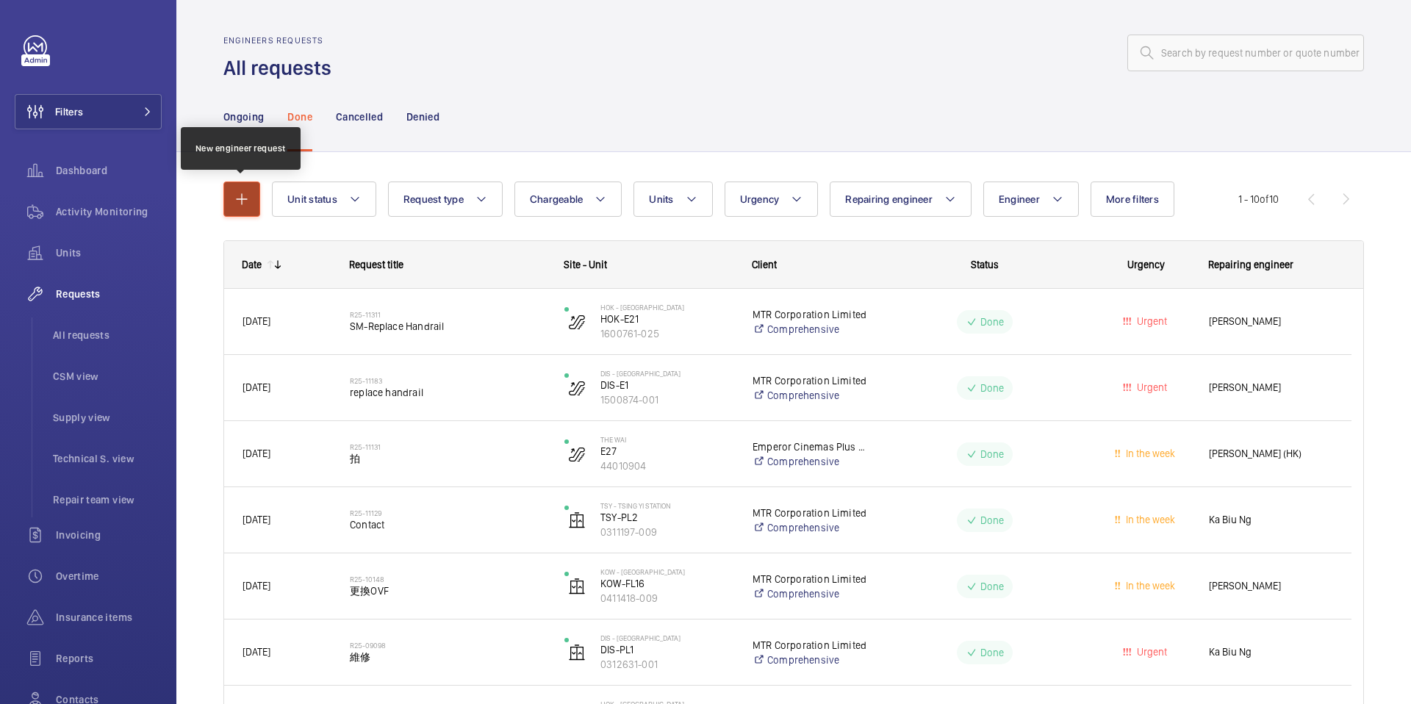
click at [242, 194] on mat-icon "button" at bounding box center [242, 199] width 18 height 18
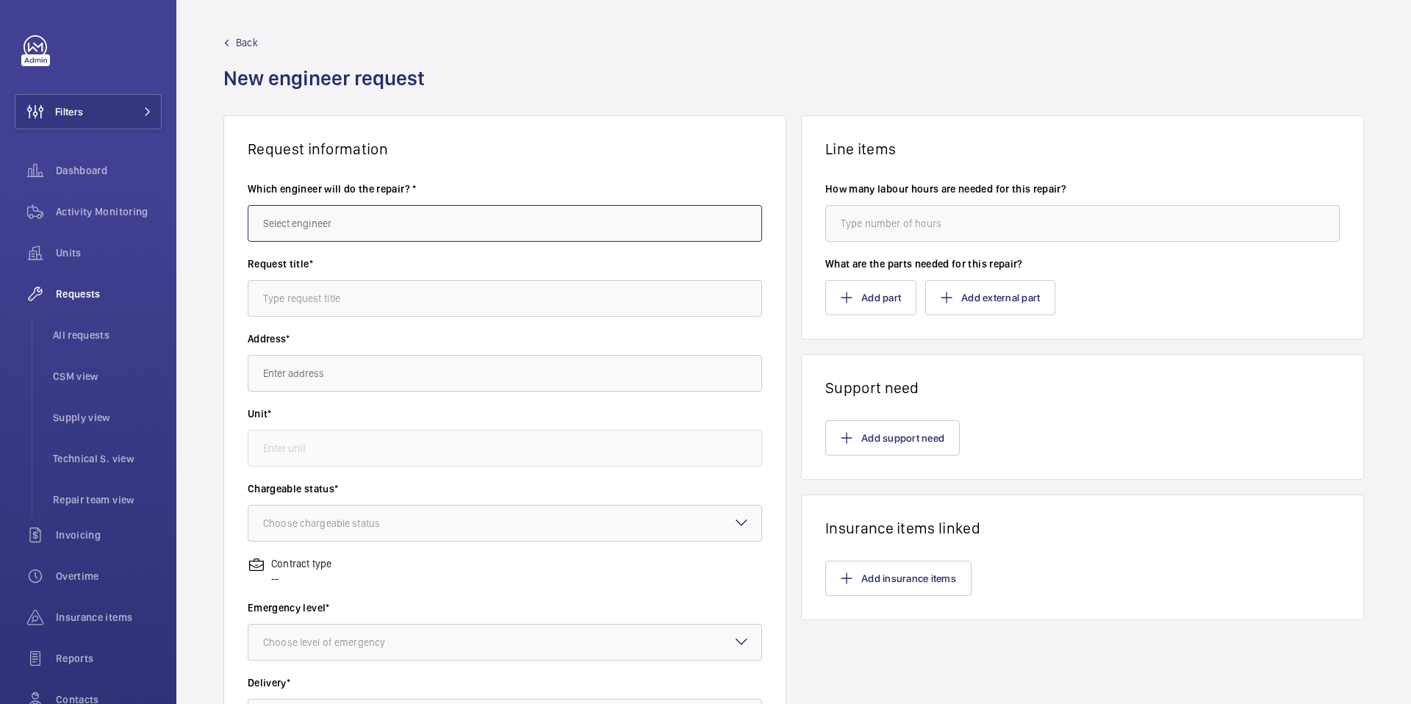
click at [393, 229] on input "text" at bounding box center [505, 223] width 514 height 37
click at [395, 275] on mat-option "[PERSON_NAME]" at bounding box center [502, 267] width 508 height 35
type input "[PERSON_NAME]"
click at [389, 290] on input "text" at bounding box center [505, 298] width 514 height 37
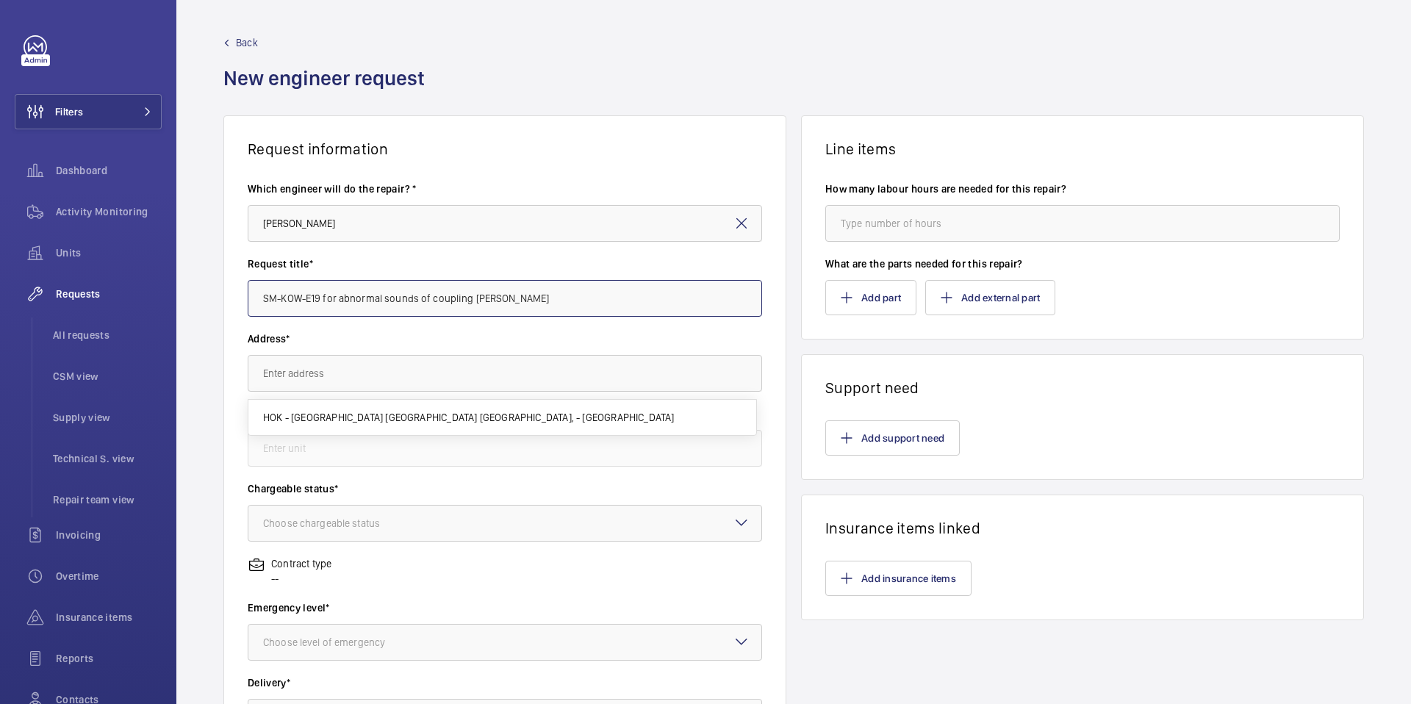
click at [550, 290] on input "SM-KOW-E19 for abnormal sounds of coupling dampeer" at bounding box center [505, 298] width 514 height 37
click at [551, 291] on input "SM-KOW-E19 for abnormal sounds of coupling dampeer" at bounding box center [505, 298] width 514 height 37
click at [522, 296] on input "SM-KOW-E19 for abnormal sounds of coupling dampeer" at bounding box center [505, 298] width 514 height 37
type input "SM-KOW-E19 for abnormal sounds of coupling damper"
type input "k"
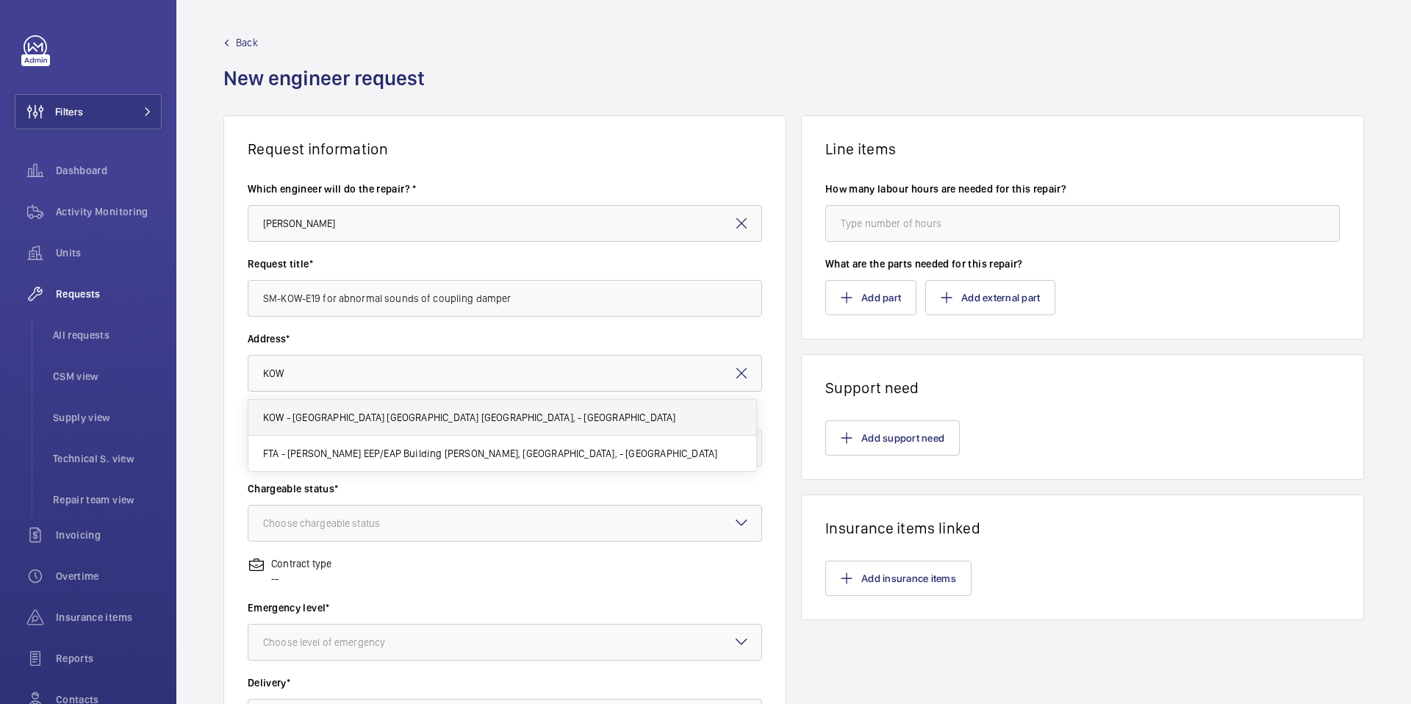
click at [533, 428] on mat-option "KOW - Kowloon Station 九龍站 Kowloon Station, - HONG KONG" at bounding box center [502, 418] width 508 height 36
type input "KOW - Kowloon Station 九龍站 Kowloon Station, - HONG KONG"
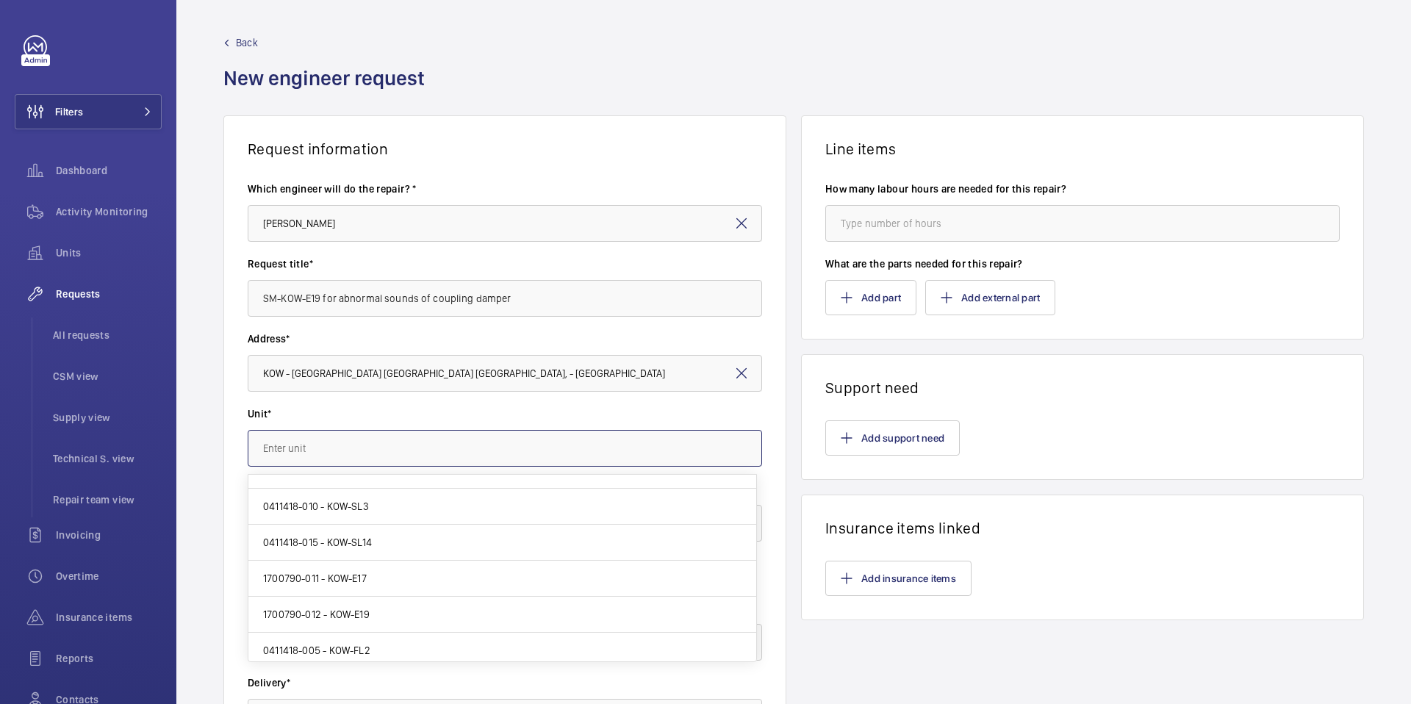
scroll to position [734, 0]
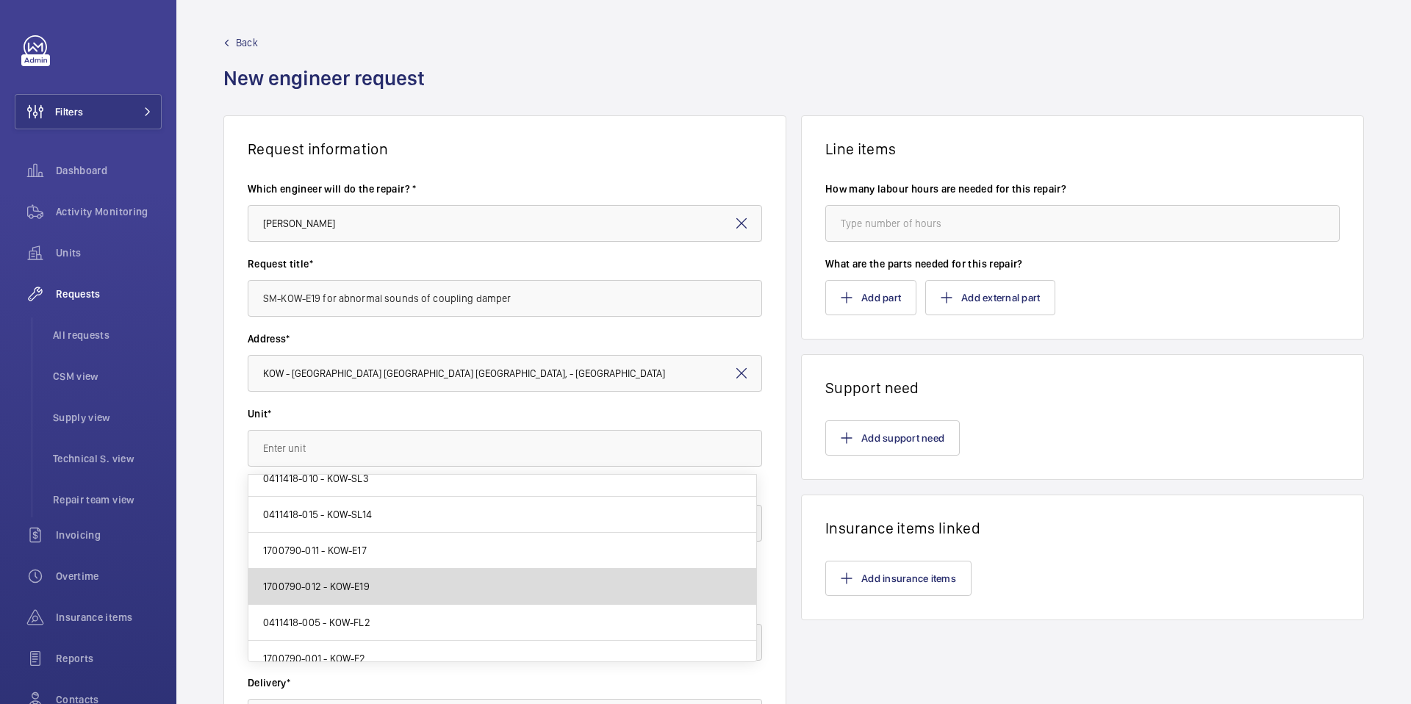
click at [514, 578] on mat-option "1700790-012 - KOW-E19" at bounding box center [502, 587] width 508 height 36
type input "1700790-012 - KOW-E19"
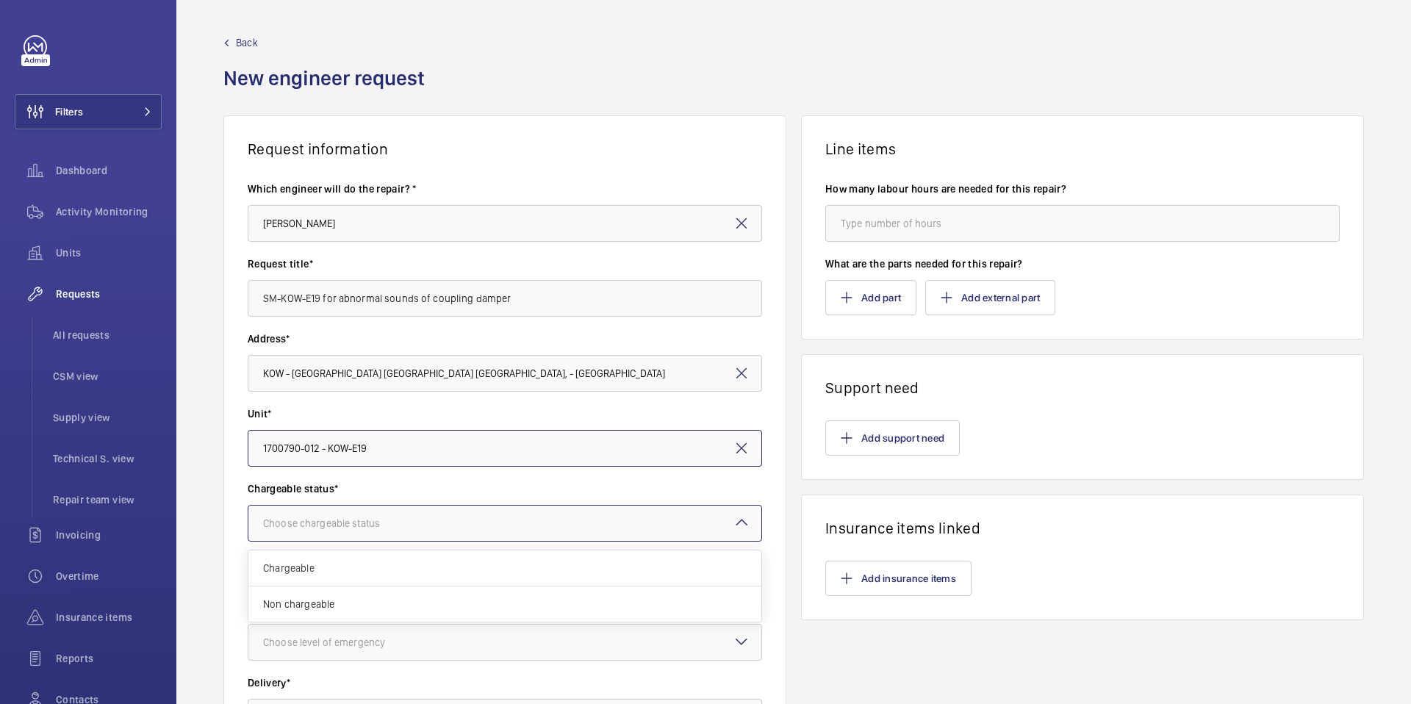
click at [527, 525] on div at bounding box center [504, 523] width 513 height 35
click at [555, 597] on span "Non chargeable" at bounding box center [504, 604] width 483 height 15
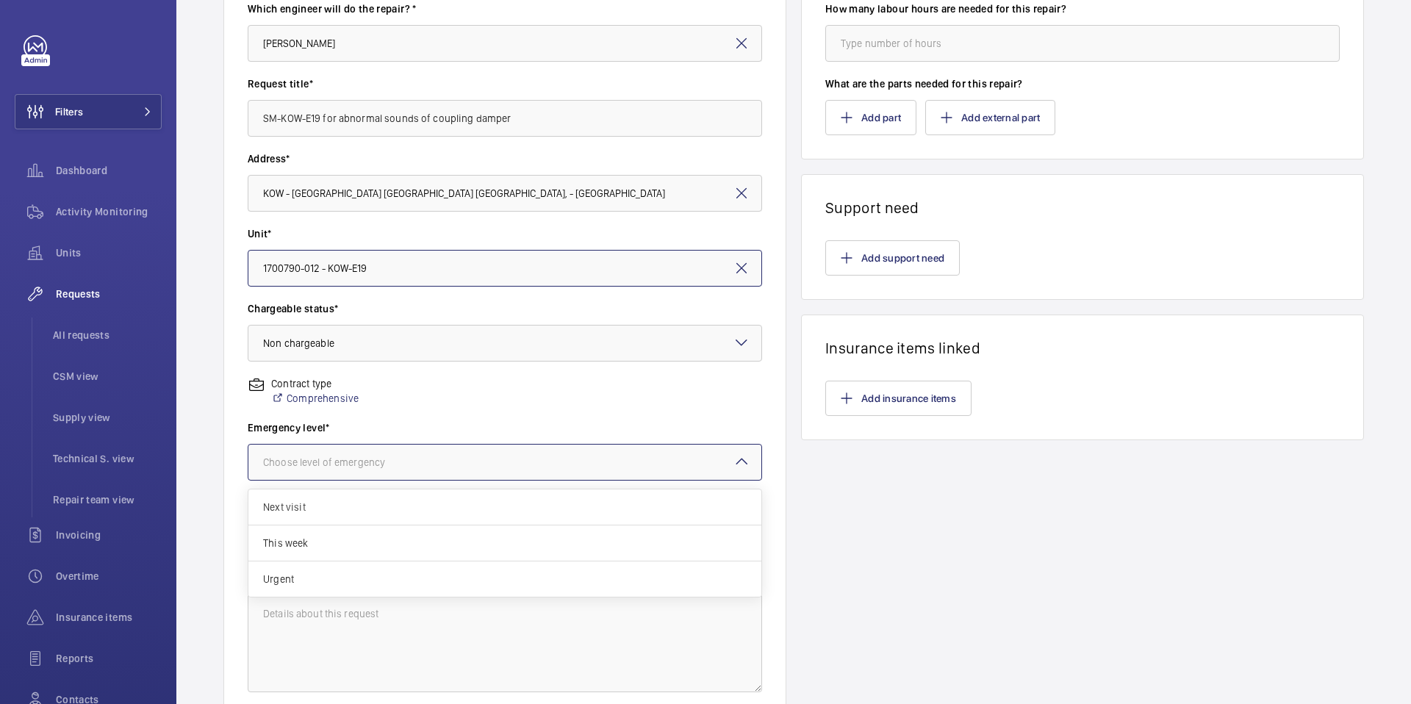
click at [551, 466] on div at bounding box center [504, 462] width 513 height 35
click at [525, 586] on div "Urgent" at bounding box center [504, 578] width 513 height 35
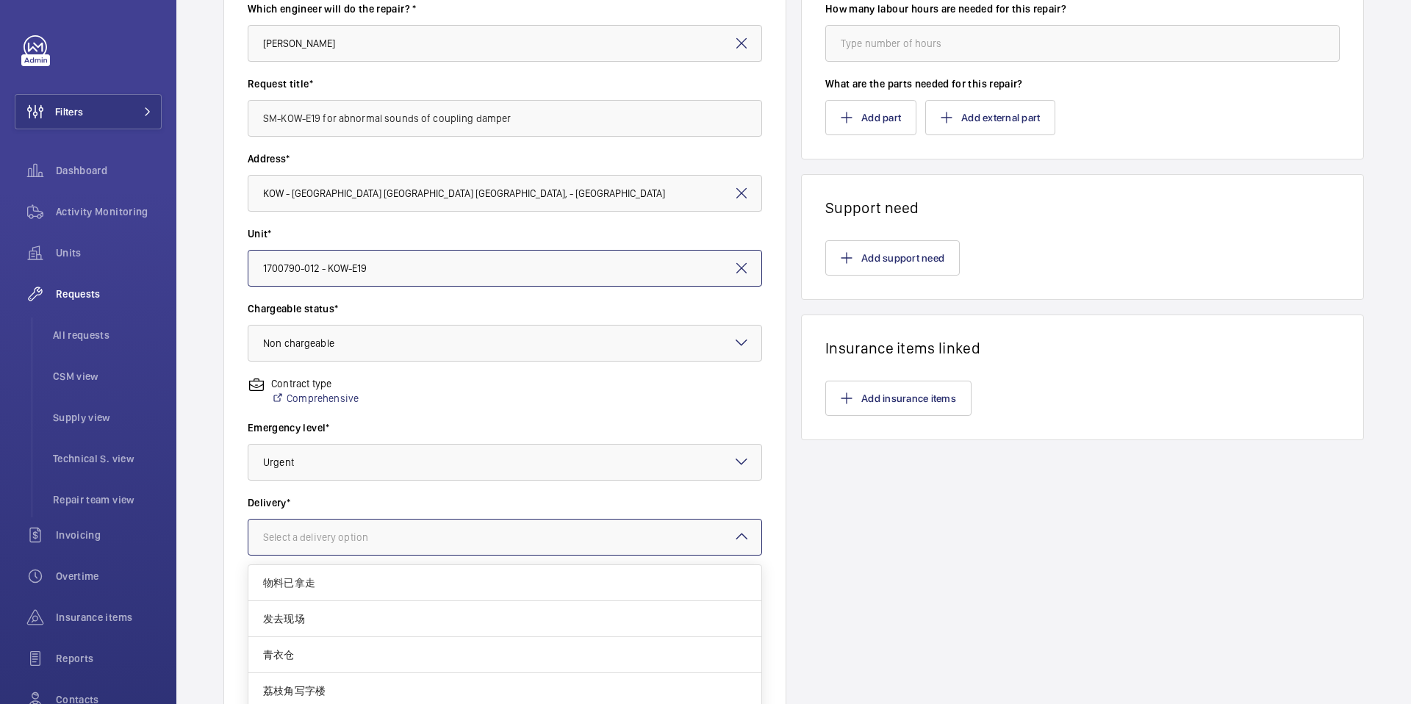
click at [484, 530] on div at bounding box center [504, 537] width 513 height 35
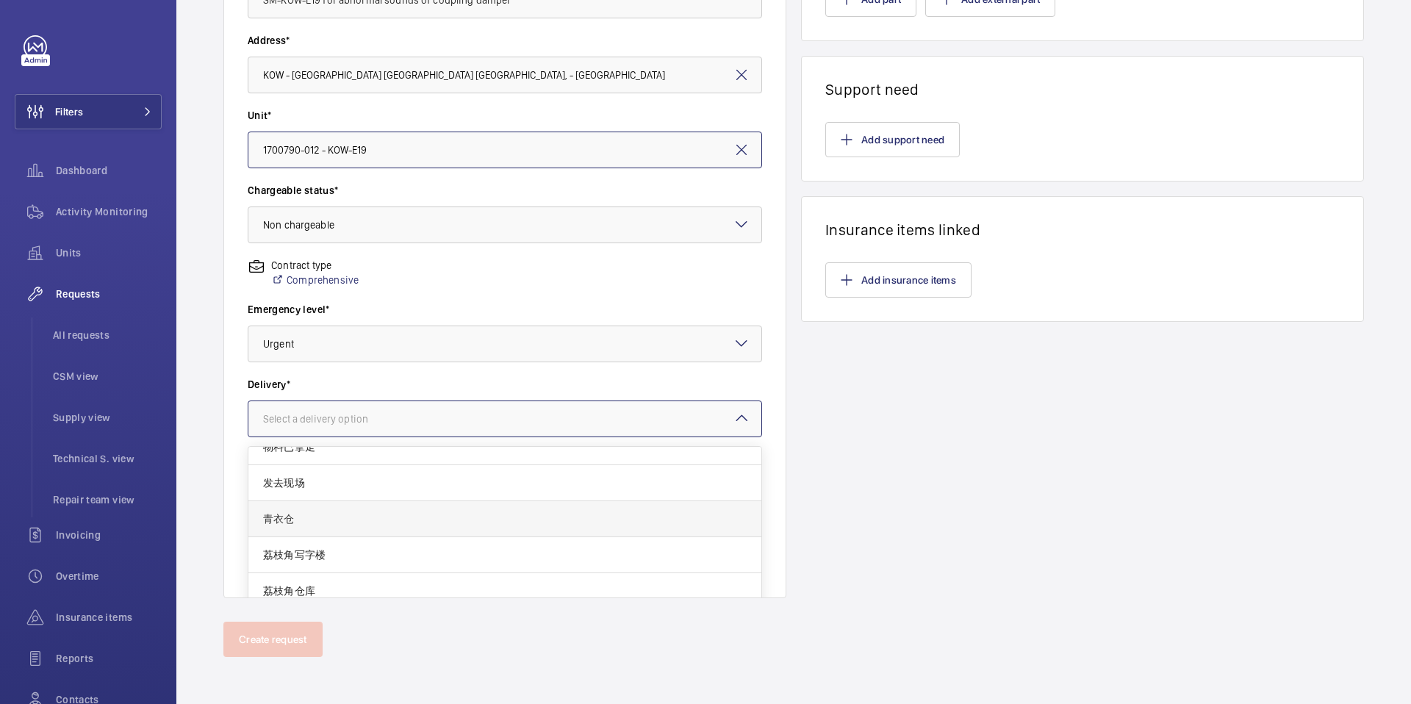
scroll to position [9, 0]
click at [353, 493] on span "发去现场" at bounding box center [504, 491] width 483 height 15
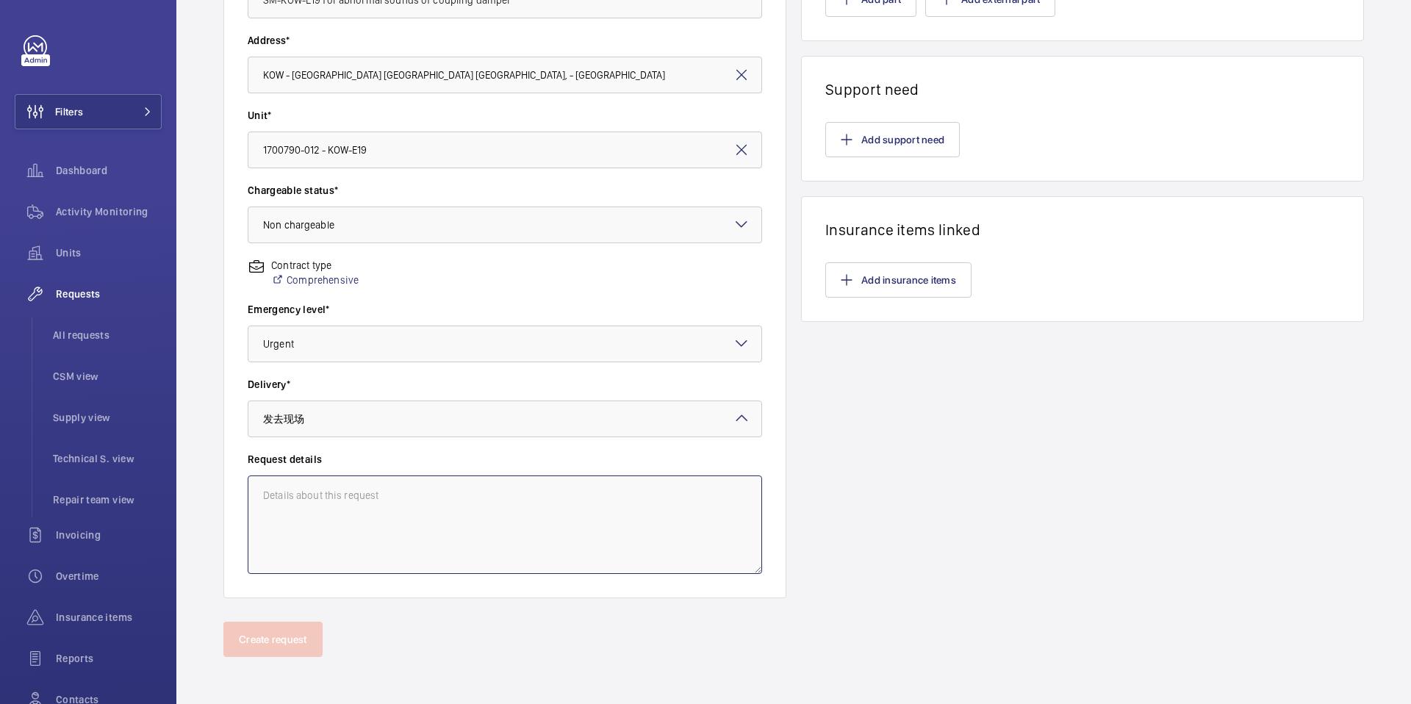
click at [353, 511] on textarea at bounding box center [505, 524] width 514 height 98
type textarea "S"
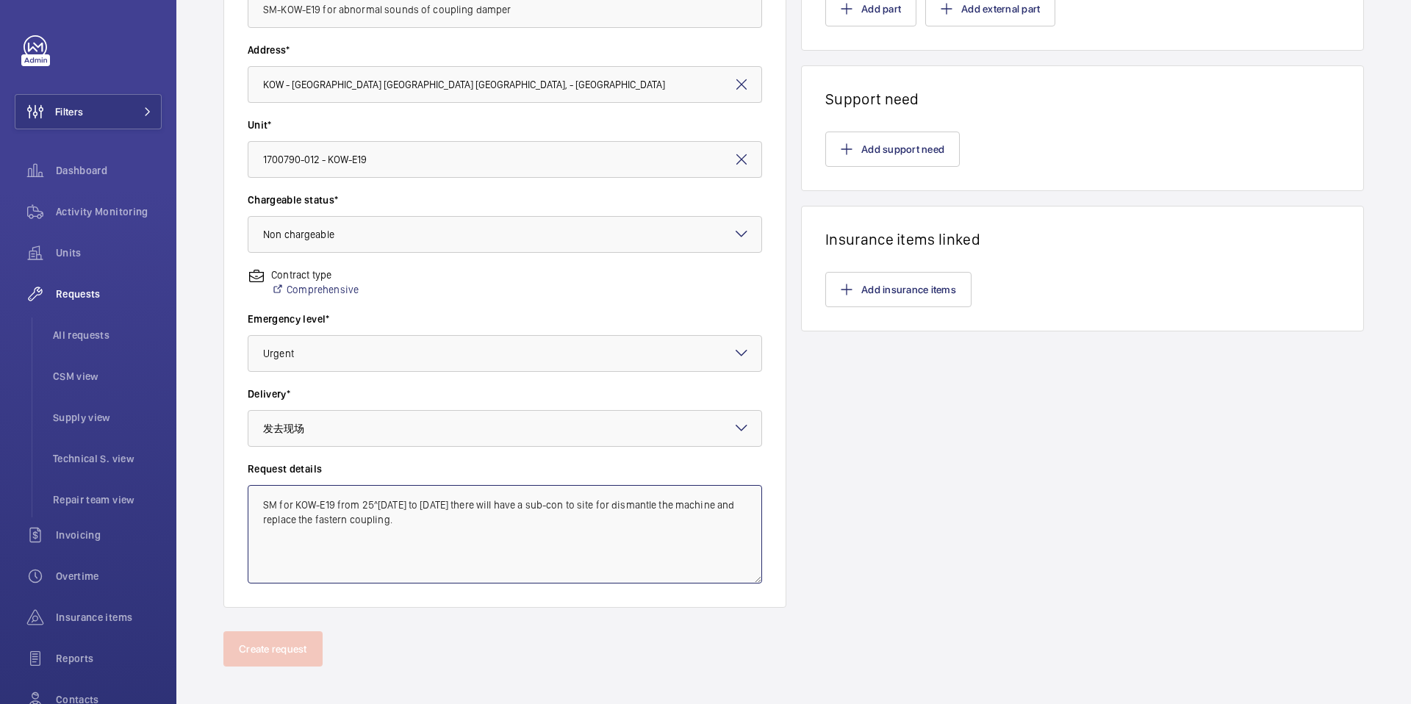
scroll to position [0, 0]
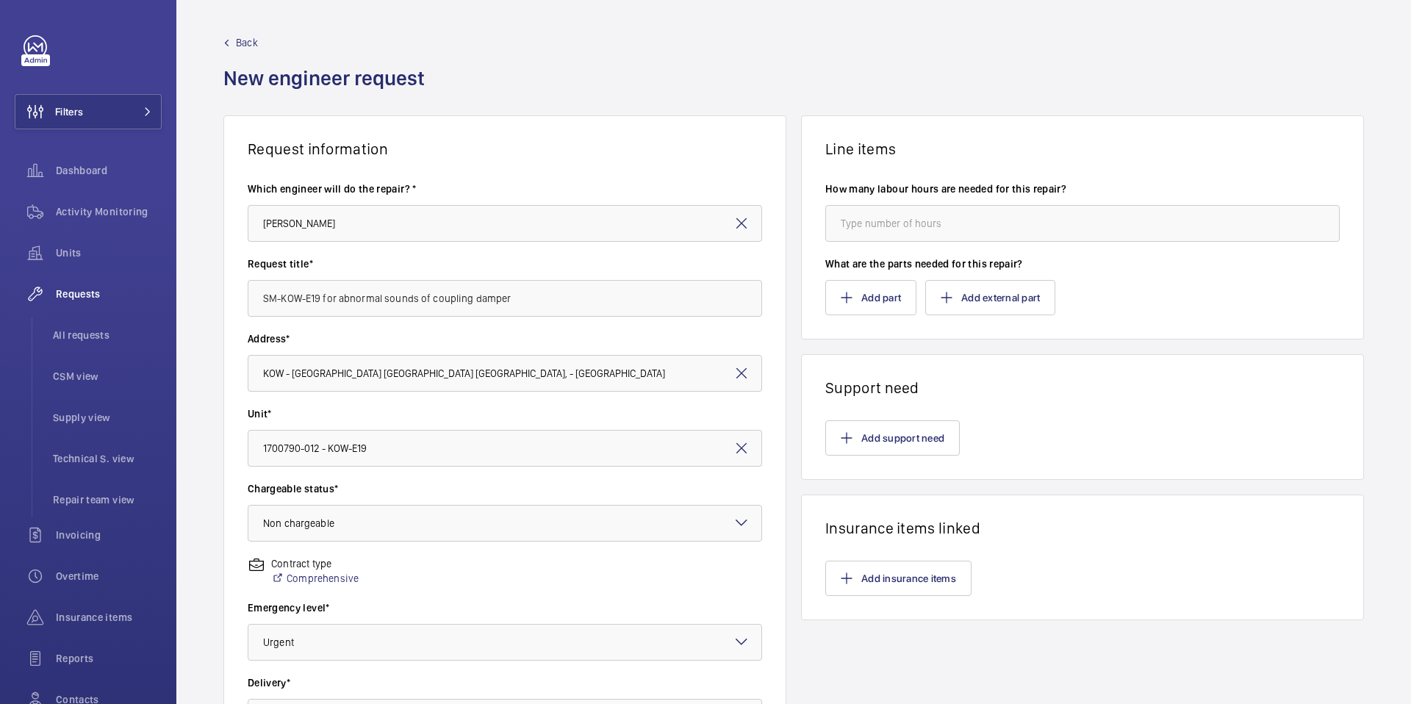
type textarea "SM for KOW-E19 from 25^26 to 28 August there will have a sub-con to site for di…"
click at [923, 229] on input "number" at bounding box center [1082, 223] width 514 height 37
type input "10"
click at [1104, 427] on div "Add support need" at bounding box center [1082, 437] width 514 height 35
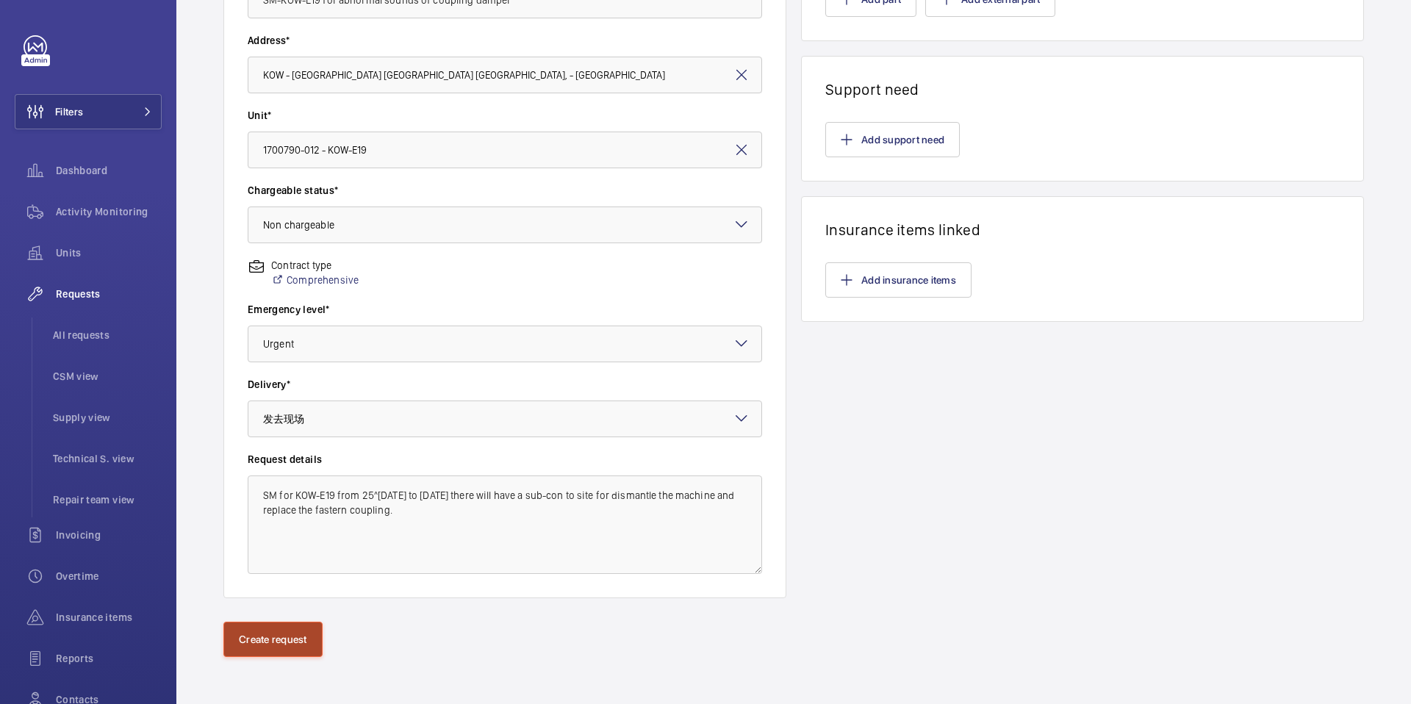
click at [292, 652] on button "Create request" at bounding box center [272, 639] width 99 height 35
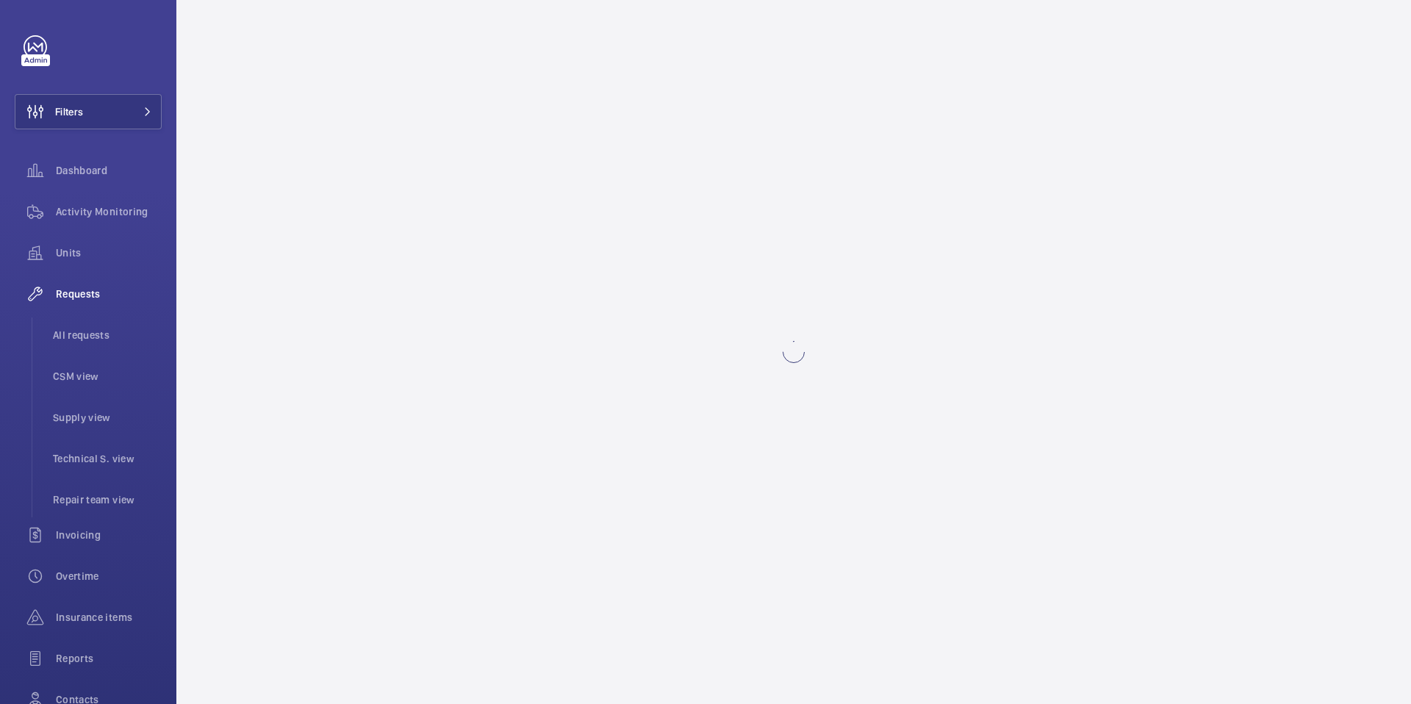
scroll to position [0, 0]
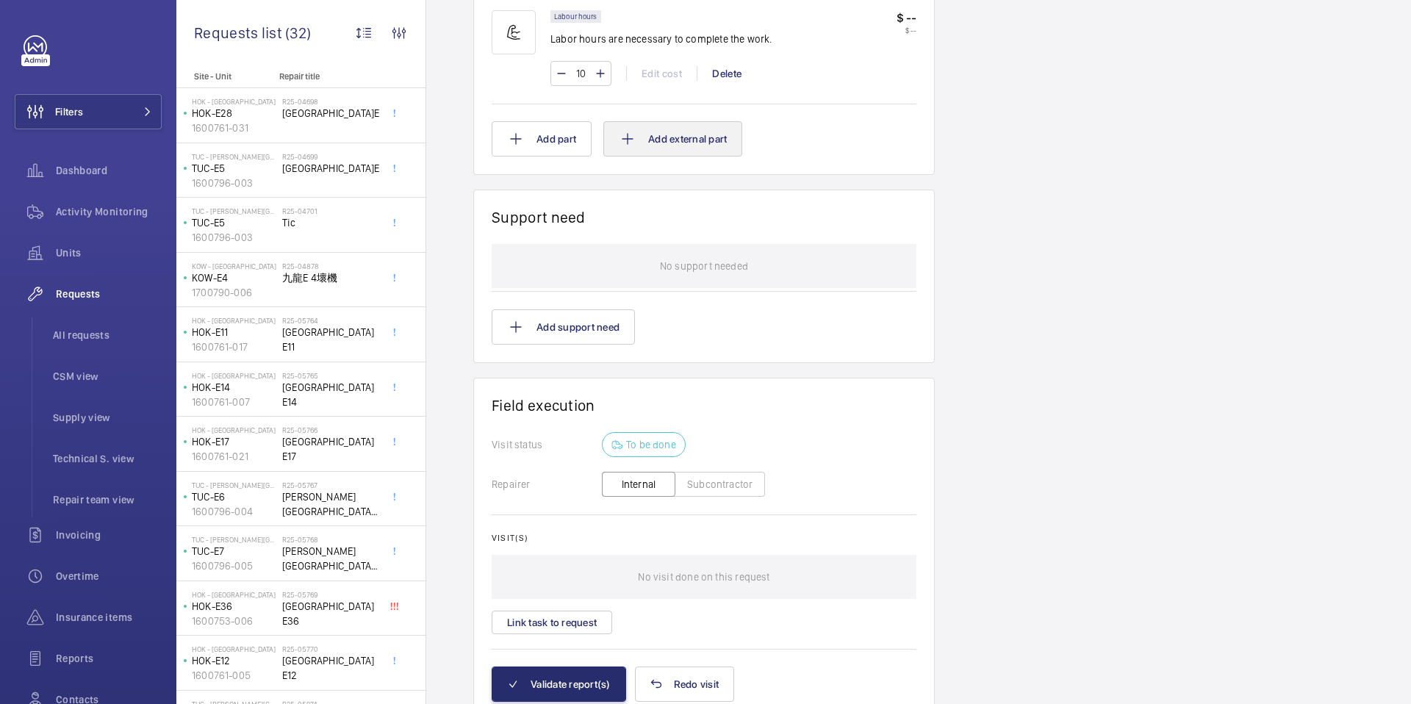
scroll to position [1005, 0]
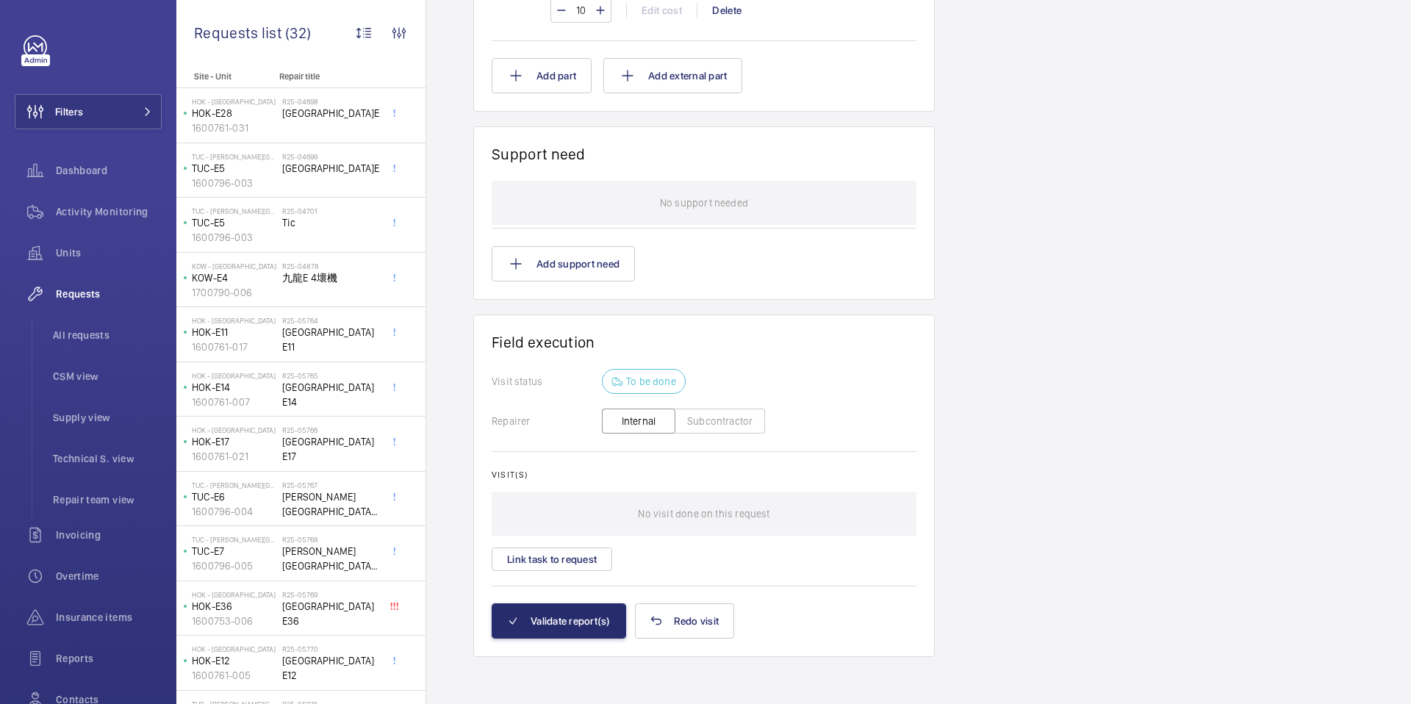
click at [702, 422] on button "Subcontractor" at bounding box center [720, 421] width 90 height 25
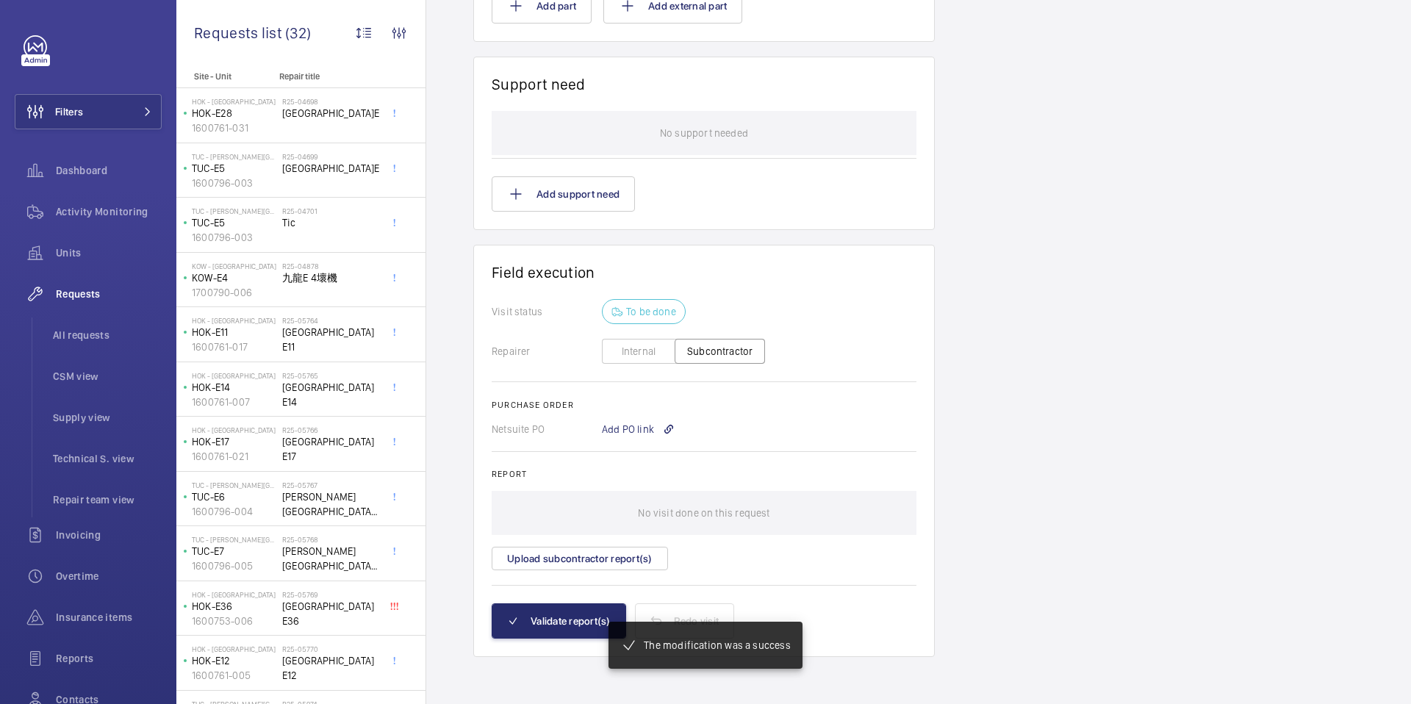
scroll to position [1075, 0]
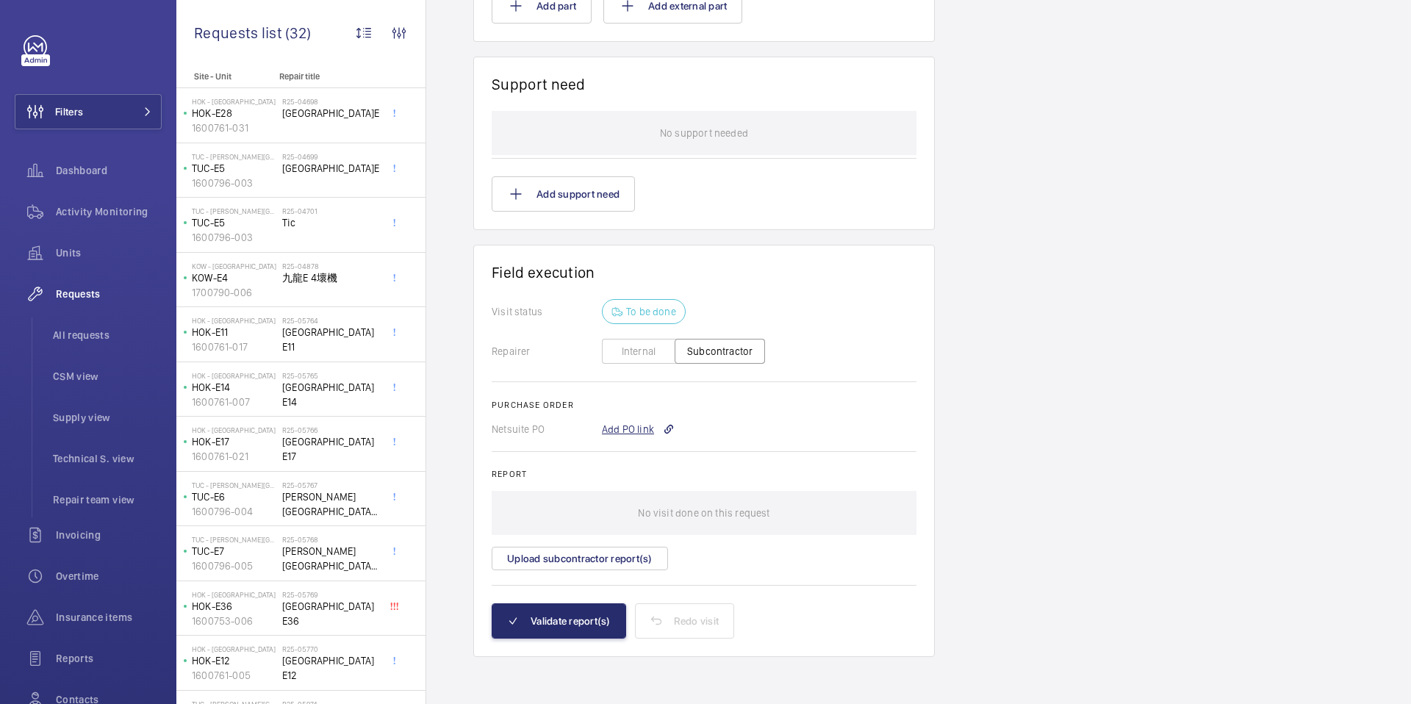
click at [625, 433] on div "Add PO link" at bounding box center [638, 429] width 73 height 15
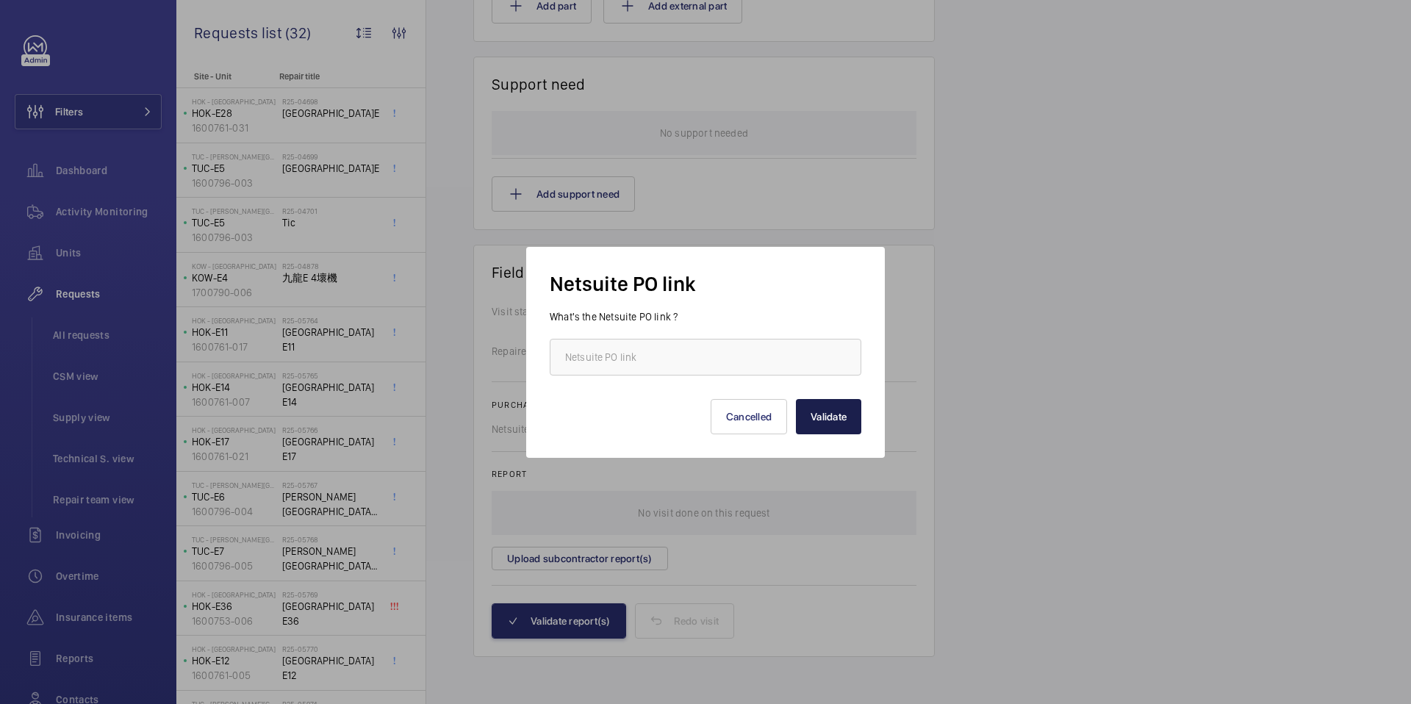
click at [823, 420] on button "Validate" at bounding box center [828, 416] width 65 height 35
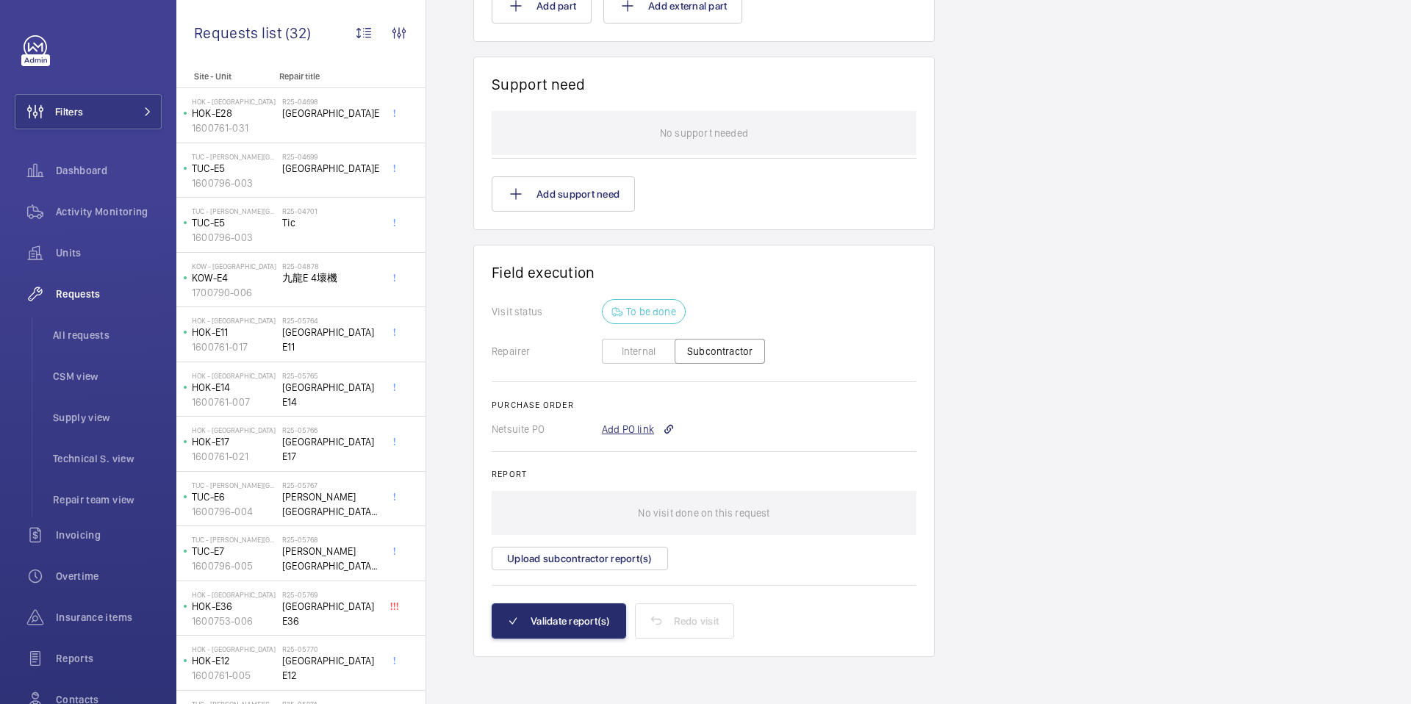
click at [629, 428] on div "Add PO link" at bounding box center [638, 429] width 73 height 15
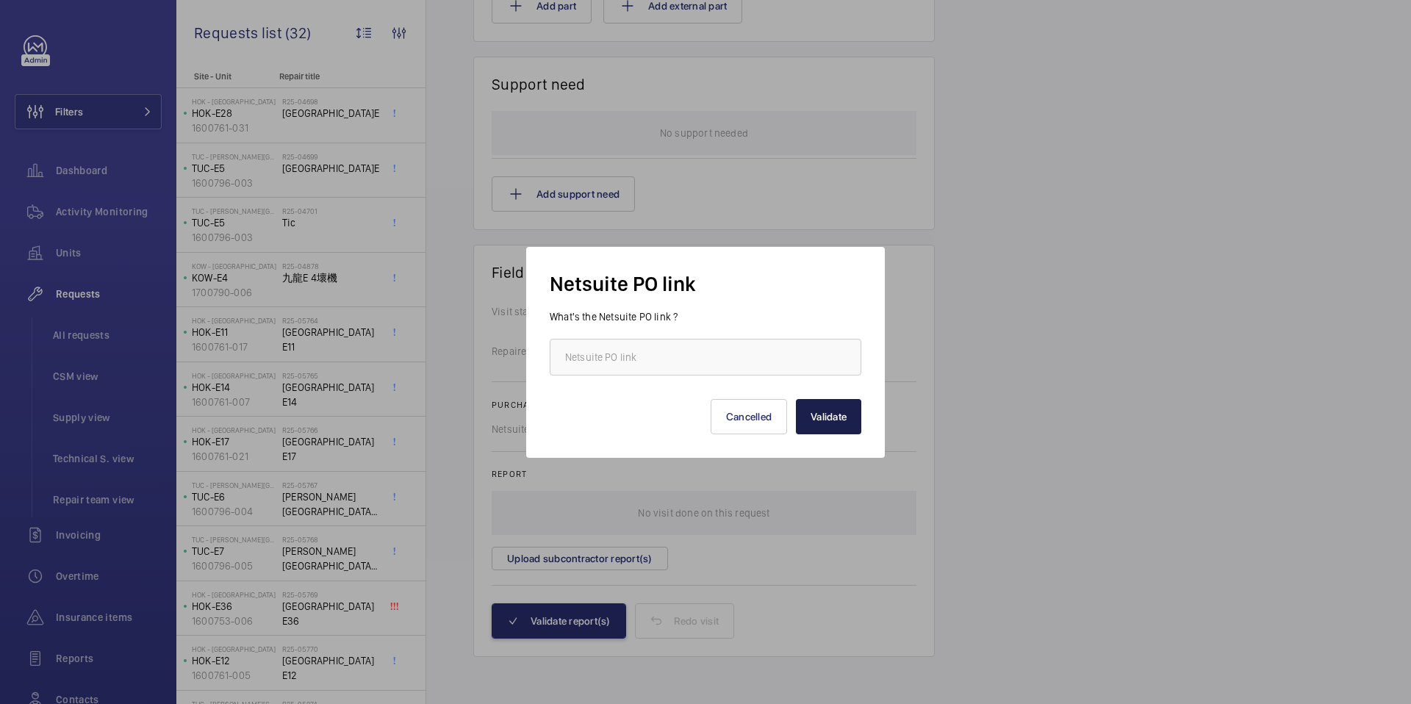
click at [813, 425] on button "Validate" at bounding box center [828, 416] width 65 height 35
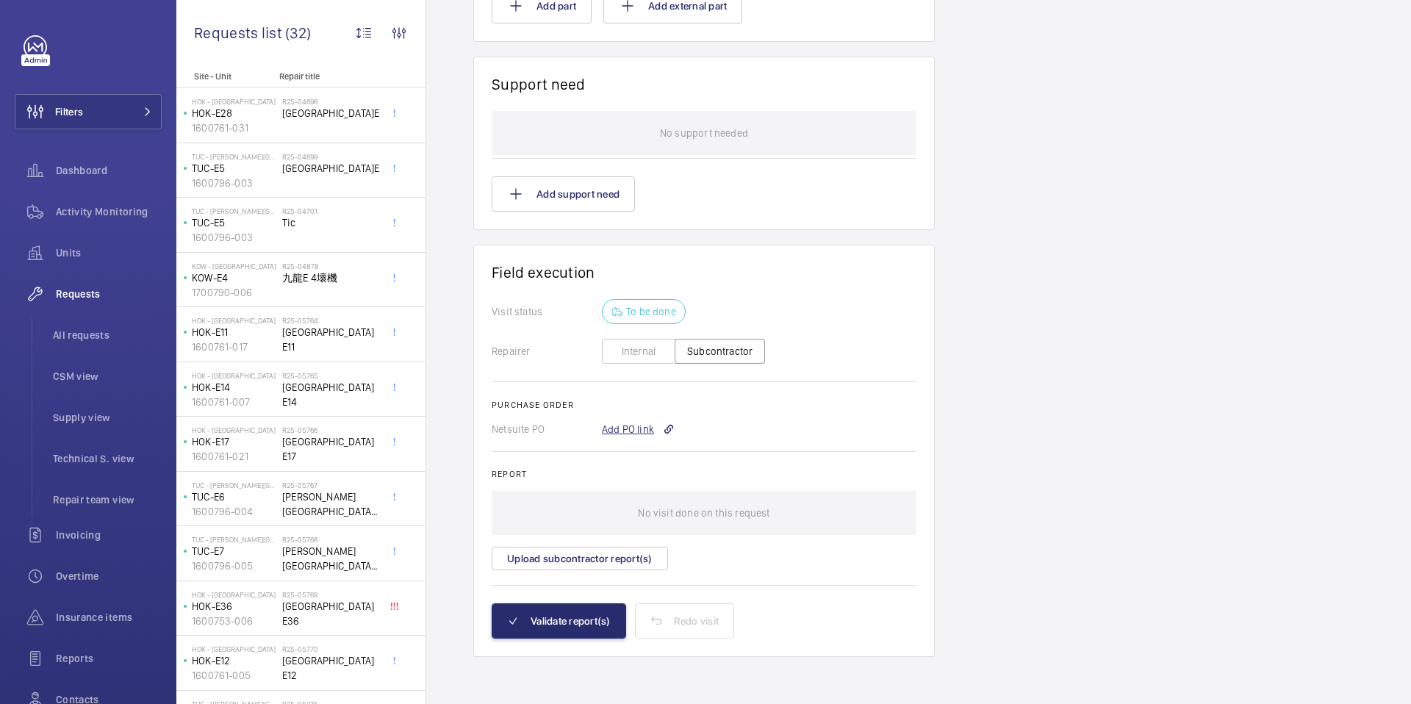
click at [636, 431] on div "Add PO link" at bounding box center [638, 429] width 73 height 15
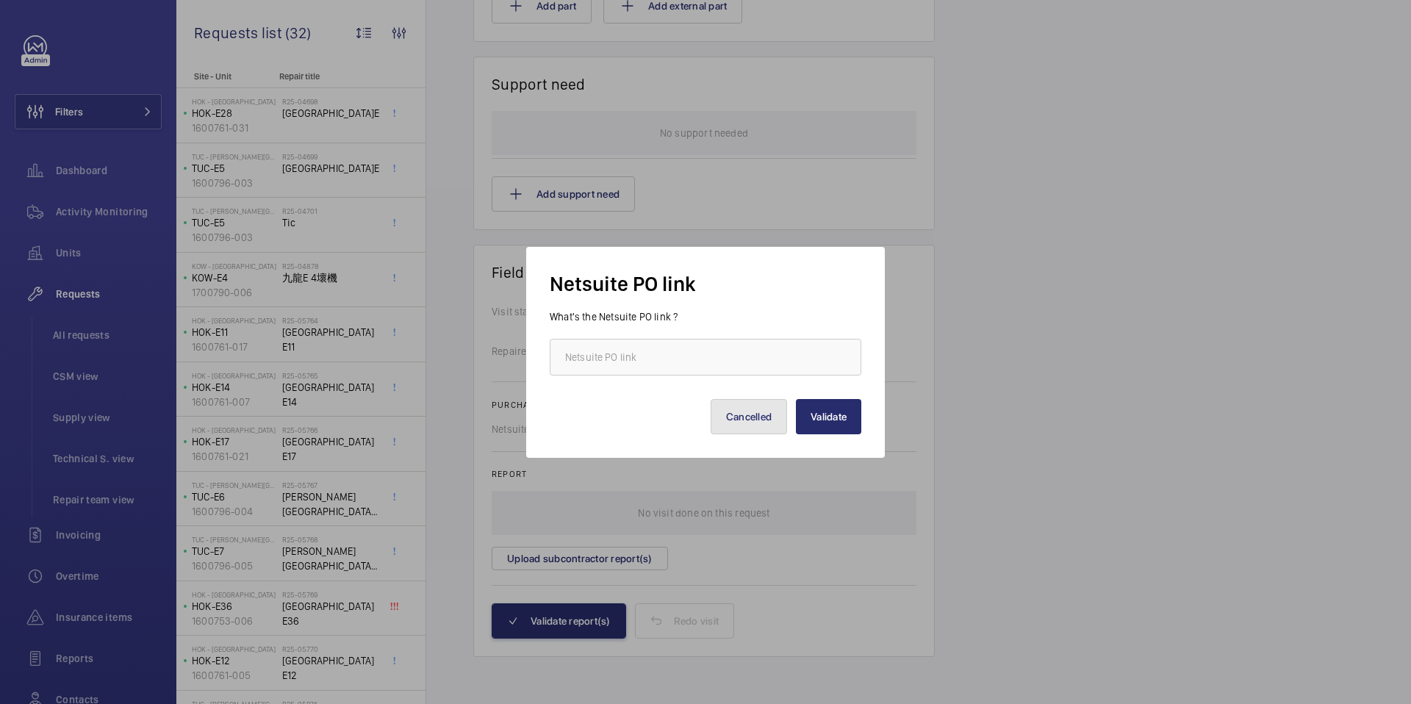
click at [760, 425] on button "Cancelled" at bounding box center [749, 416] width 76 height 35
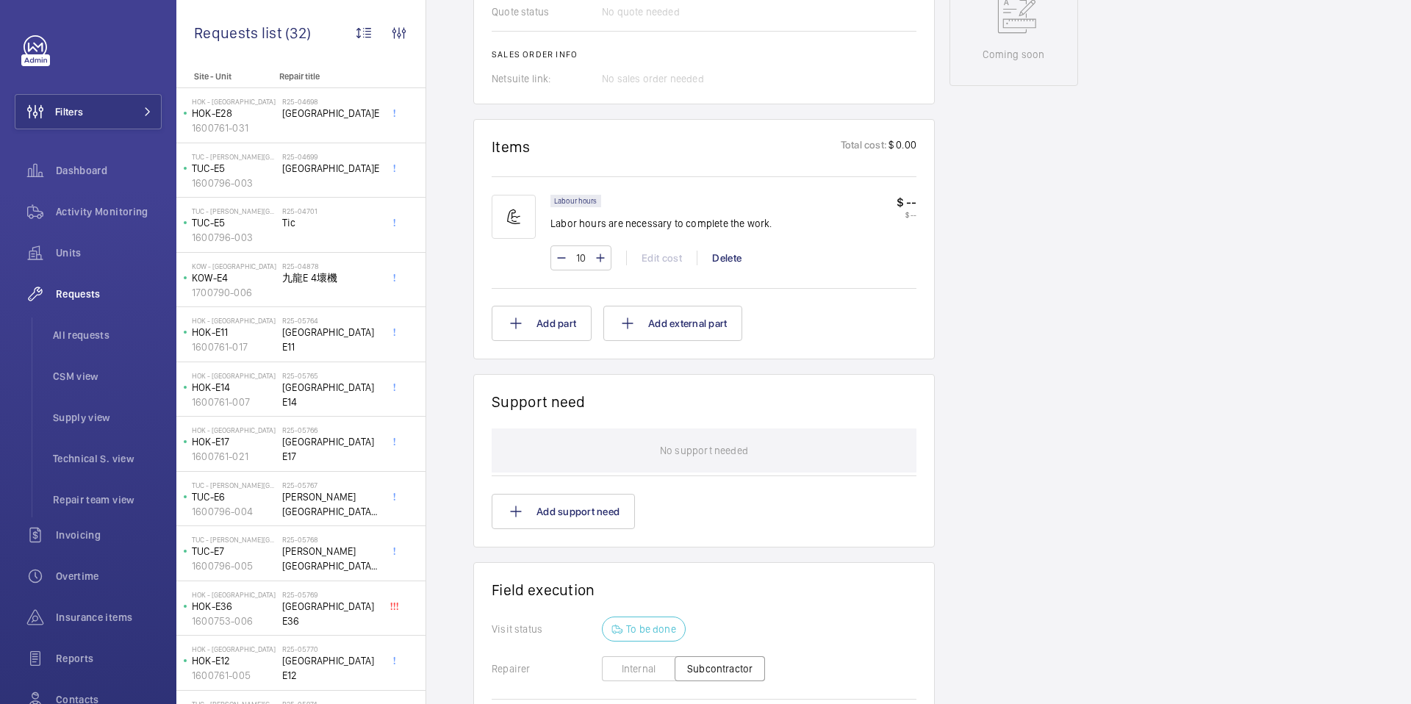
scroll to position [575, 0]
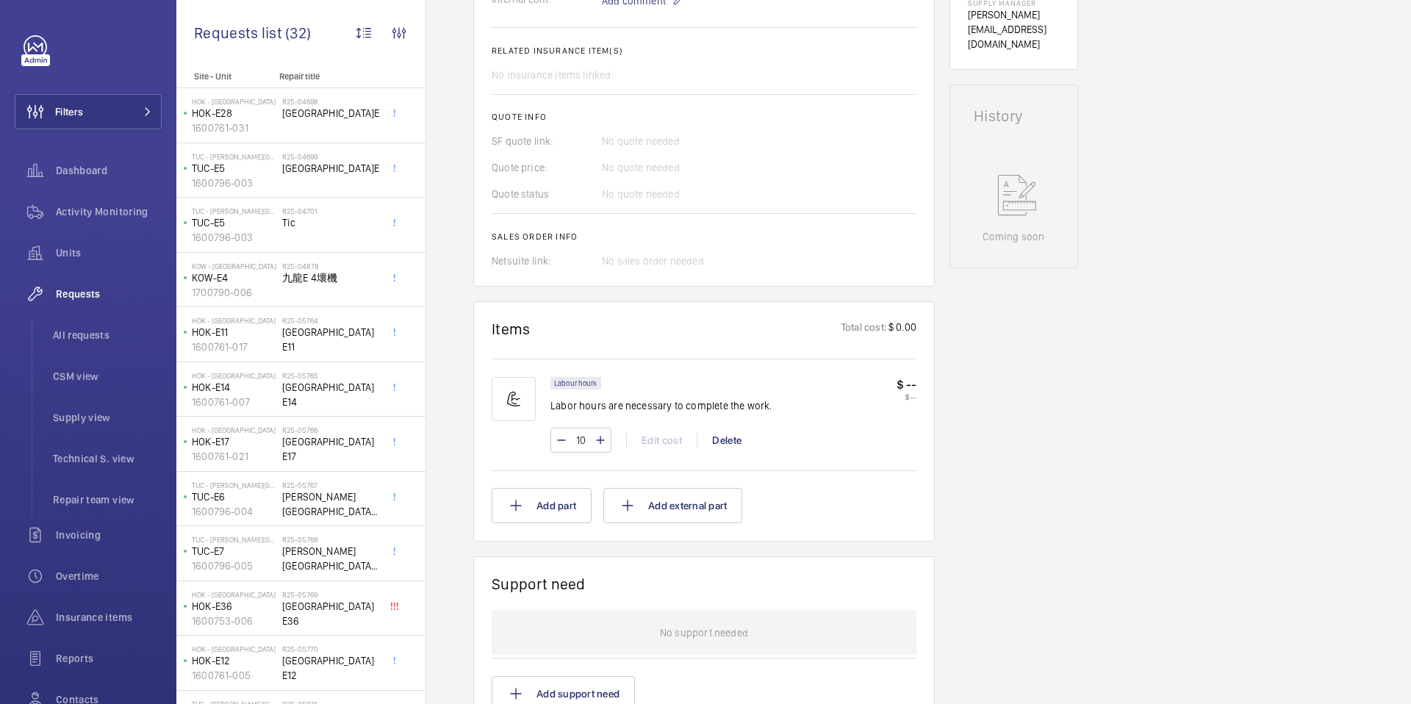
click at [643, 259] on div "No sales order needed" at bounding box center [759, 261] width 314 height 15
click at [666, 267] on div "No sales order needed" at bounding box center [759, 261] width 314 height 15
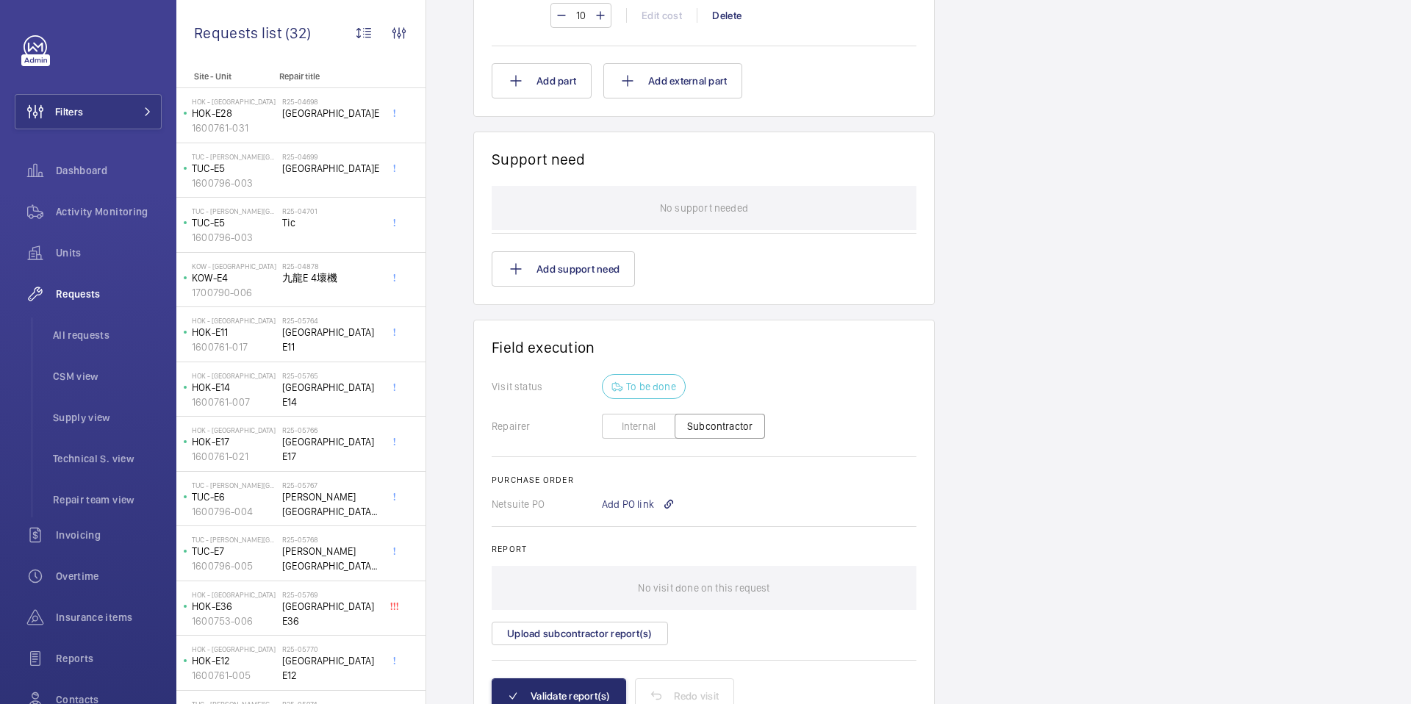
scroll to position [1075, 0]
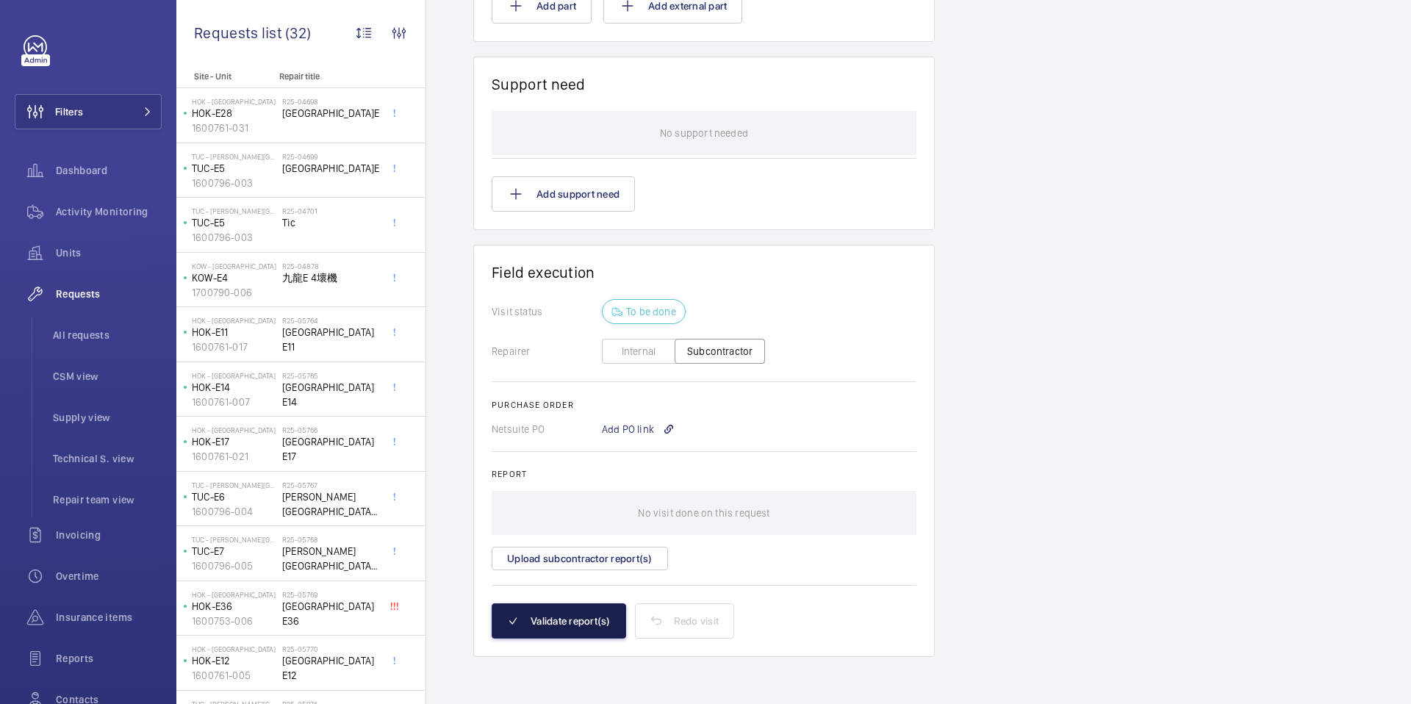
click at [580, 624] on button "Validate report(s)" at bounding box center [559, 620] width 134 height 35
